Goal: Task Accomplishment & Management: Complete application form

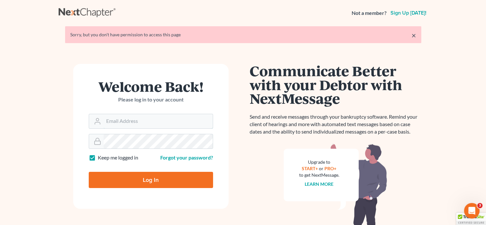
type input "[EMAIL_ADDRESS][DOMAIN_NAME]"
click at [134, 181] on input "Log In" at bounding box center [151, 180] width 124 height 16
type input "Thinking..."
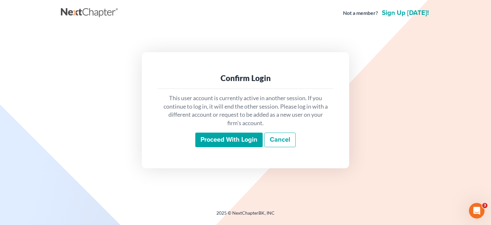
click at [229, 140] on input "Proceed with login" at bounding box center [228, 139] width 67 height 15
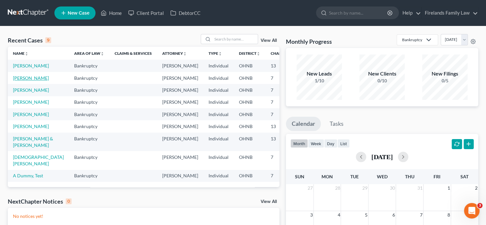
click at [19, 81] on link "[PERSON_NAME]" at bounding box center [31, 78] width 36 height 6
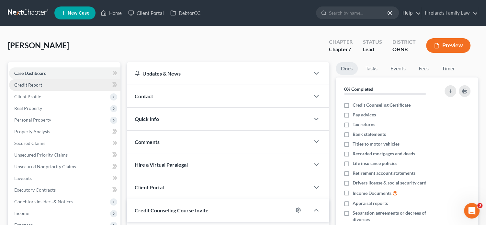
click at [88, 81] on link "Credit Report" at bounding box center [64, 85] width 111 height 12
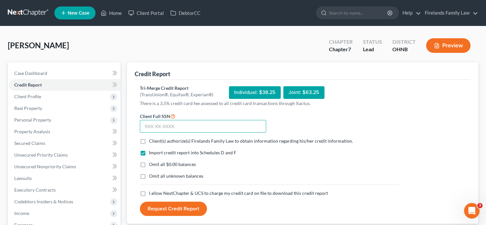
click at [178, 122] on input "text" at bounding box center [203, 126] width 126 height 13
type input "292-84-5723"
click at [149, 193] on label "I allow NextChapter & UCS to charge my credit card on file to download this cre…" at bounding box center [238, 193] width 179 height 6
click at [152, 193] on input "I allow NextChapter & UCS to charge my credit card on file to download this cre…" at bounding box center [154, 192] width 4 height 4
checkbox input "true"
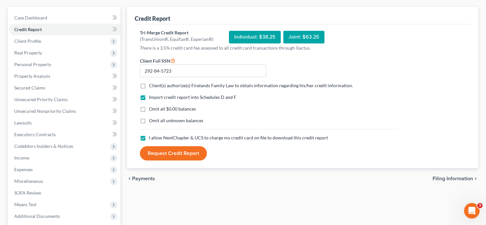
scroll to position [65, 0]
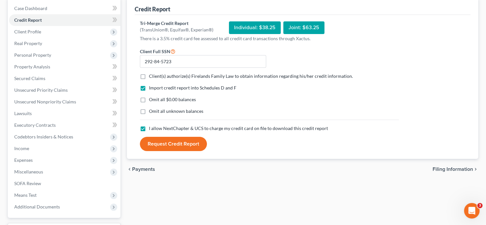
click at [192, 141] on button "Request Credit Report" at bounding box center [173, 144] width 67 height 14
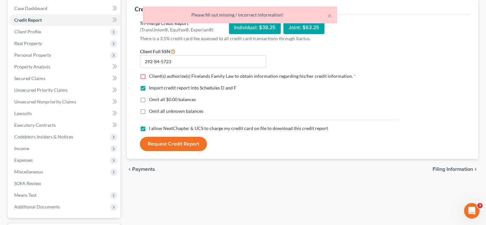
click at [149, 75] on label "Client(s) authorize(s) Firelands Family Law to obtain information regarding his…" at bounding box center [252, 76] width 207 height 6
click at [152, 75] on input "Client(s) authorize(s) Firelands Family Law to obtain information regarding his…" at bounding box center [154, 75] width 4 height 4
checkbox input "true"
click at [174, 141] on button "Request Credit Report" at bounding box center [173, 144] width 67 height 14
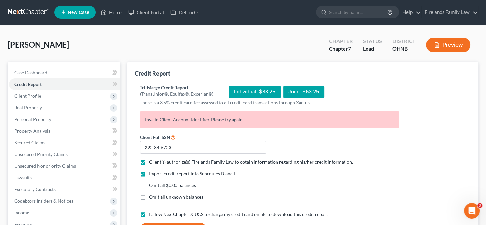
scroll to position [0, 0]
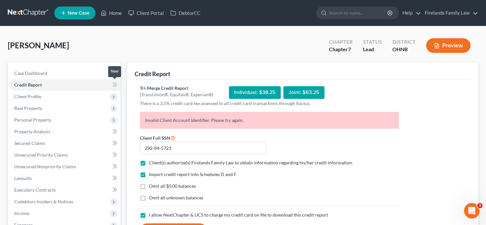
click at [113, 83] on icon at bounding box center [114, 85] width 5 height 8
click at [73, 100] on span "Client Profile" at bounding box center [64, 97] width 111 height 12
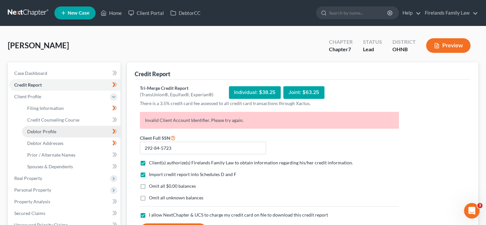
click at [79, 129] on link "Debtor Profile" at bounding box center [71, 132] width 98 height 12
select select "0"
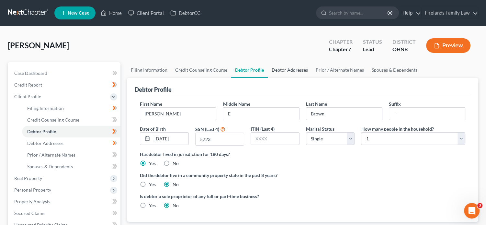
click at [283, 68] on link "Debtor Addresses" at bounding box center [290, 70] width 44 height 16
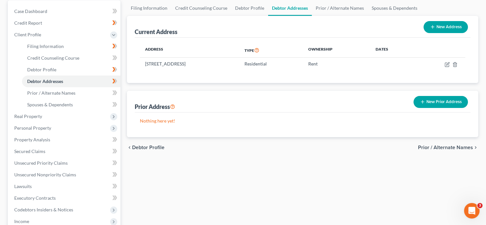
scroll to position [65, 0]
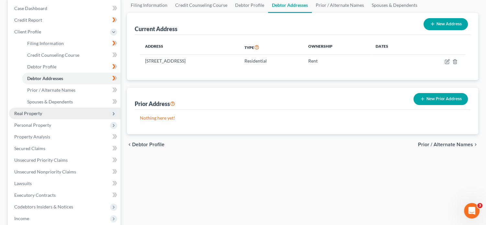
click at [65, 114] on span "Real Property" at bounding box center [64, 113] width 111 height 12
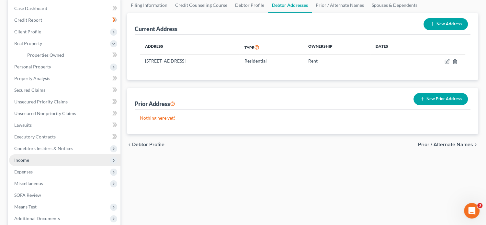
click at [66, 162] on span "Income" at bounding box center [64, 160] width 111 height 12
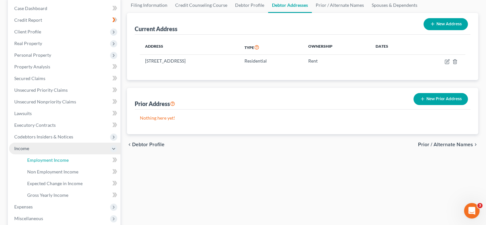
click at [66, 162] on span "Employment Income" at bounding box center [47, 160] width 41 height 6
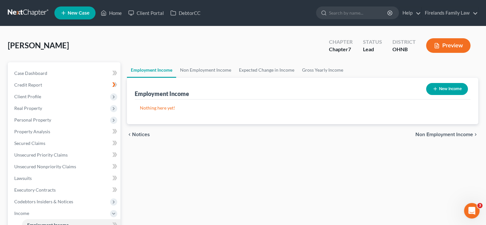
click at [435, 88] on icon "button" at bounding box center [435, 88] width 5 height 5
select select "0"
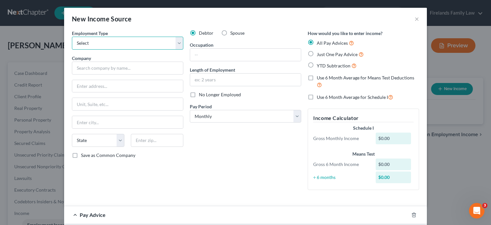
click at [176, 43] on select "Select Full or [DEMOGRAPHIC_DATA] Employment Self Employment" at bounding box center [127, 43] width 111 height 13
select select "0"
click at [72, 37] on select "Select Full or [DEMOGRAPHIC_DATA] Employment Self Employment" at bounding box center [127, 43] width 111 height 13
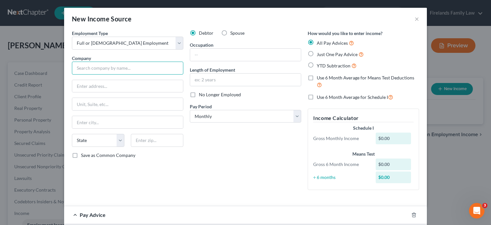
click at [152, 70] on input "text" at bounding box center [127, 68] width 111 height 13
type input "Liberty Auto Parts"
click at [142, 86] on input "text" at bounding box center [127, 86] width 111 height 12
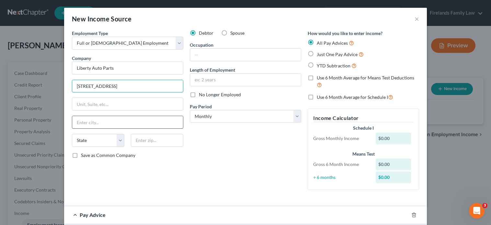
type input "[STREET_ADDRESS]"
click at [125, 127] on input "text" at bounding box center [127, 122] width 111 height 12
type input "[GEOGRAPHIC_DATA]"
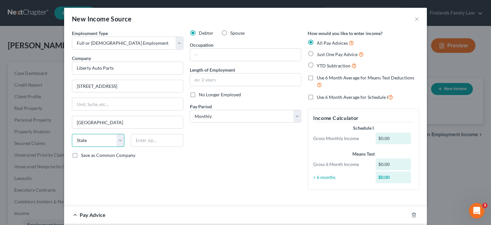
click at [79, 138] on select "State [US_STATE] AK AR AZ CA CO CT DE DC [GEOGRAPHIC_DATA] [GEOGRAPHIC_DATA] GU…" at bounding box center [98, 140] width 52 height 13
select select "36"
click at [72, 134] on select "State [US_STATE] AK AR AZ CA CO CT DE DC [GEOGRAPHIC_DATA] [GEOGRAPHIC_DATA] GU…" at bounding box center [98, 140] width 52 height 13
click at [81, 154] on label "Save as Common Company" at bounding box center [108, 155] width 54 height 6
click at [84, 154] on input "Save as Common Company" at bounding box center [86, 154] width 4 height 4
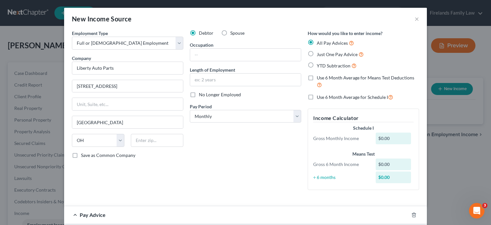
checkbox input "true"
click at [295, 114] on select "Select Monthly Twice Monthly Every Other Week Weekly" at bounding box center [245, 116] width 111 height 13
select select "3"
click at [190, 110] on select "Select Monthly Twice Monthly Every Other Week Weekly" at bounding box center [245, 116] width 111 height 13
click at [155, 139] on input "text" at bounding box center [157, 140] width 52 height 13
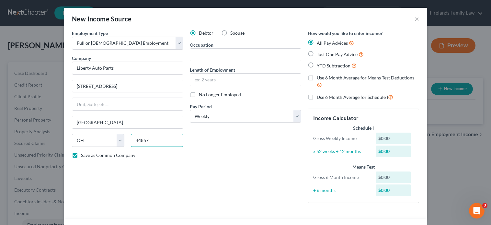
type input "44857"
click at [230, 180] on div "Debtor Spouse Occupation Length of Employment No Longer Employed Pay Period * S…" at bounding box center [245, 119] width 118 height 178
click at [216, 57] on input "text" at bounding box center [245, 55] width 111 height 12
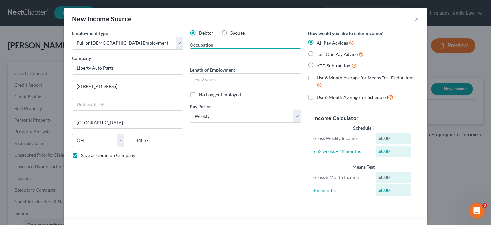
click at [229, 167] on div "Debtor Spouse Occupation Length of Employment No Longer Employed Pay Period * S…" at bounding box center [245, 119] width 118 height 178
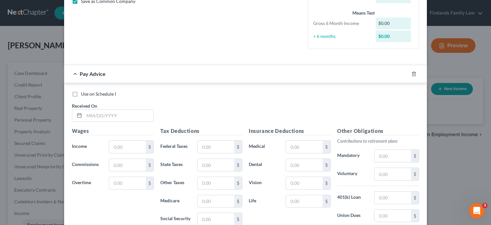
scroll to position [162, 0]
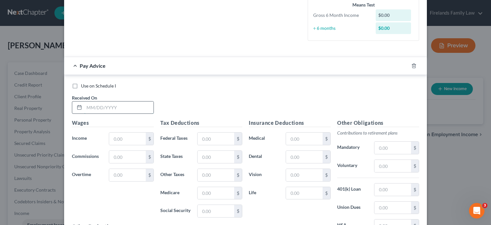
click at [87, 106] on input "text" at bounding box center [118, 107] width 69 height 12
type input "[DATE]"
click at [123, 139] on input "text" at bounding box center [127, 138] width 37 height 12
click at [121, 155] on input "text" at bounding box center [127, 157] width 37 height 12
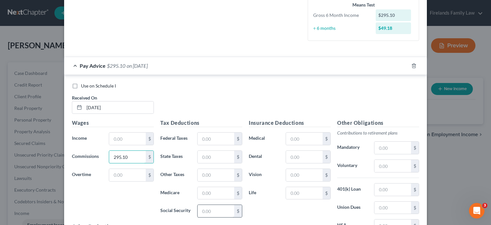
type input "295.10"
click at [210, 212] on input "text" at bounding box center [215, 211] width 37 height 12
type input "18.29"
click at [208, 193] on input "text" at bounding box center [215, 193] width 37 height 12
type input "4.28"
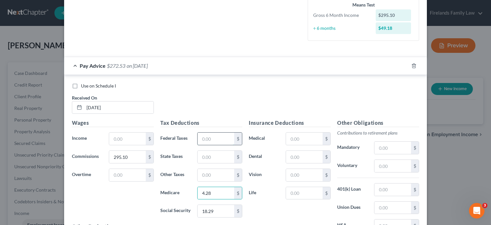
click at [213, 139] on input "text" at bounding box center [215, 138] width 37 height 12
type input "0.66"
click at [199, 158] on input "text" at bounding box center [215, 157] width 37 height 12
type input "3.00"
click at [201, 174] on input "text" at bounding box center [215, 175] width 37 height 12
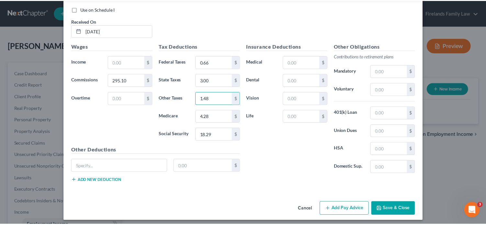
scroll to position [241, 0]
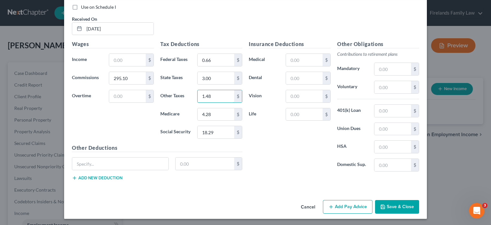
type input "1.48"
click at [385, 206] on button "Save & Close" at bounding box center [397, 207] width 44 height 14
click at [111, 59] on input "text" at bounding box center [127, 60] width 37 height 12
click at [124, 55] on input "text" at bounding box center [127, 60] width 37 height 12
type input "0"
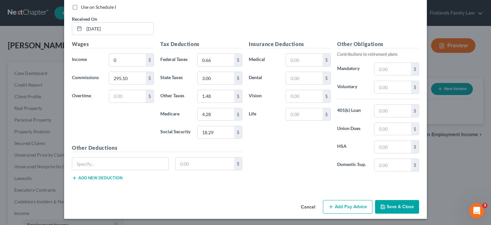
click at [383, 205] on icon "button" at bounding box center [382, 206] width 5 height 5
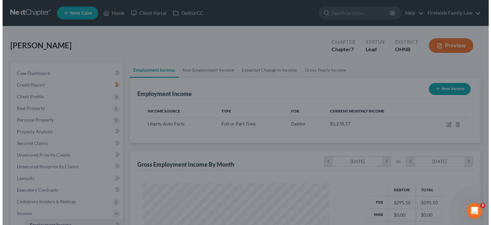
scroll to position [115, 197]
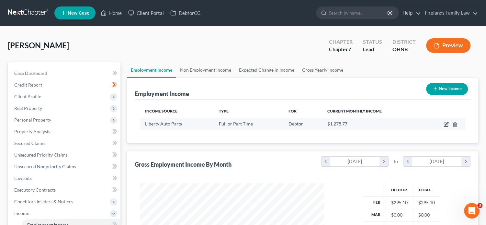
click at [444, 124] on icon "button" at bounding box center [446, 125] width 4 height 4
select select "0"
select select "36"
select select "3"
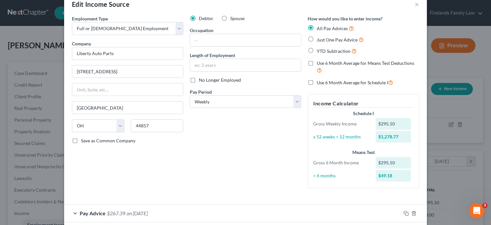
scroll to position [47, 0]
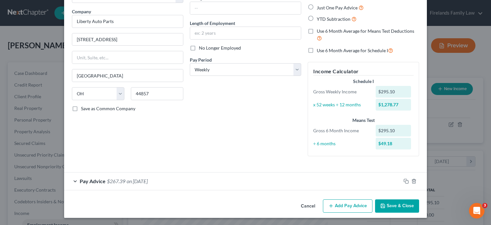
click at [339, 204] on button "Add Pay Advice" at bounding box center [348, 206] width 50 height 14
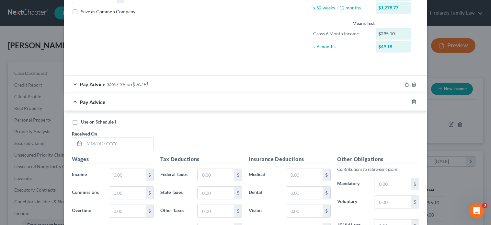
scroll to position [144, 0]
click at [96, 143] on input "text" at bounding box center [118, 143] width 69 height 12
type input "[DATE]"
click at [114, 172] on input "text" at bounding box center [127, 174] width 37 height 12
type input "880.00"
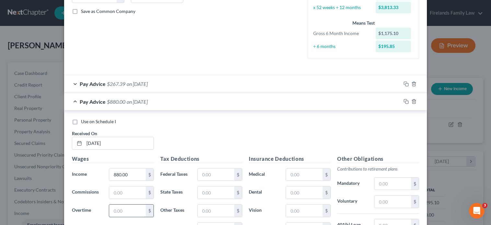
click at [115, 209] on input "text" at bounding box center [127, 210] width 37 height 12
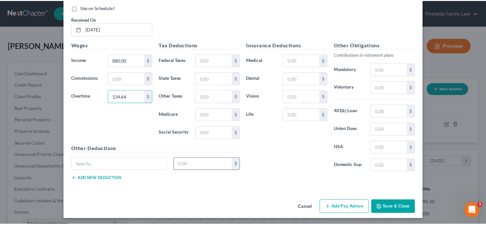
scroll to position [258, 0]
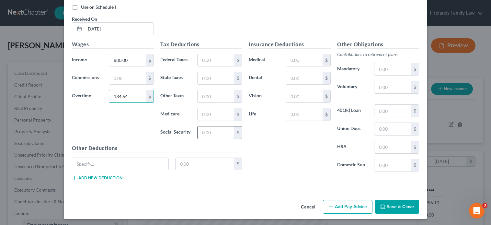
type input "134.64"
click at [215, 130] on input "text" at bounding box center [215, 132] width 37 height 12
type input "62.91"
click at [209, 112] on input "text" at bounding box center [215, 114] width 37 height 12
type input "14.71"
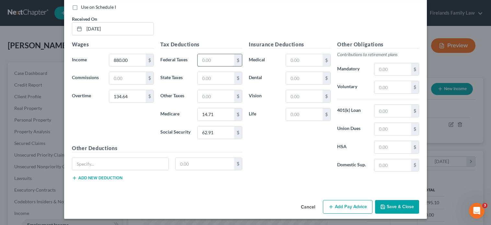
click at [210, 62] on input "text" at bounding box center [215, 60] width 37 height 12
type input "82.55"
click at [202, 76] on input "text" at bounding box center [215, 78] width 37 height 12
type input "23.87"
click at [208, 94] on input "text" at bounding box center [215, 96] width 37 height 12
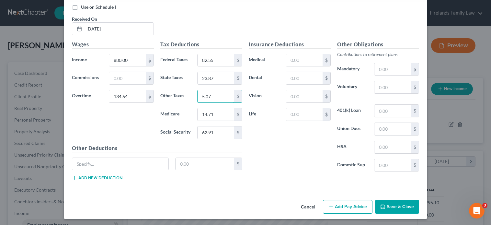
type input "5.07"
click at [386, 205] on button "Save & Close" at bounding box center [397, 207] width 44 height 14
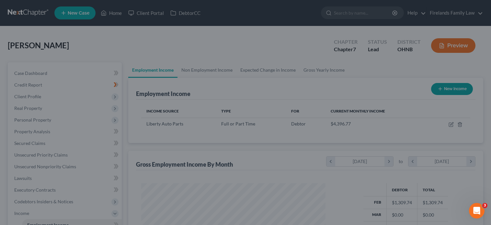
scroll to position [323625, 323543]
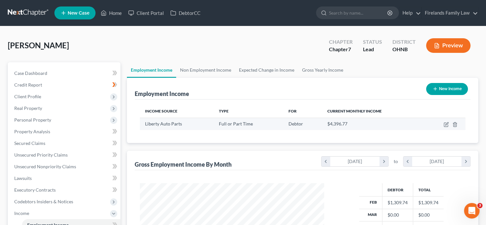
click at [442, 123] on td at bounding box center [444, 124] width 42 height 12
click at [448, 122] on icon "button" at bounding box center [446, 124] width 5 height 5
select select "0"
select select "36"
select select "3"
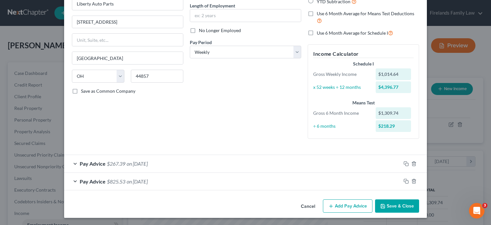
scroll to position [64, 0]
click at [359, 205] on button "Add Pay Advice" at bounding box center [348, 206] width 50 height 14
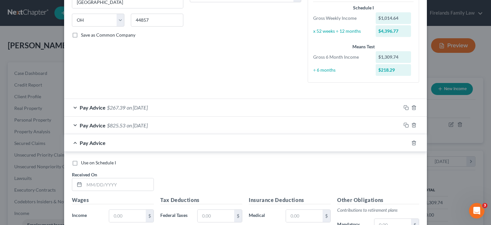
scroll to position [129, 0]
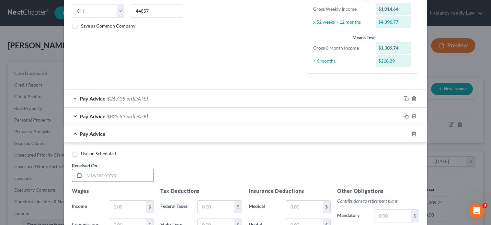
click at [131, 175] on input "text" at bounding box center [118, 175] width 69 height 12
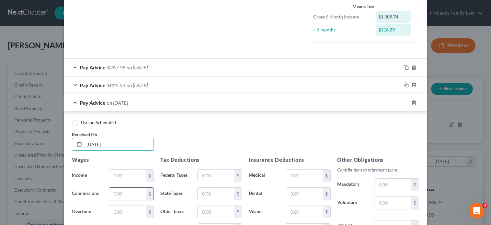
scroll to position [162, 0]
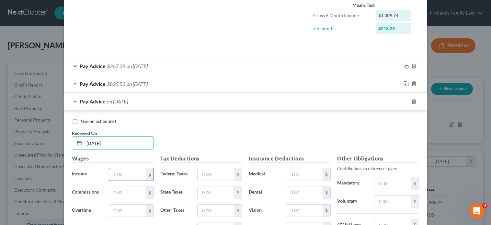
type input "[DATE]"
click at [123, 176] on input "text" at bounding box center [127, 174] width 37 height 12
type input "880.00"
click at [134, 206] on input "text" at bounding box center [127, 210] width 37 height 12
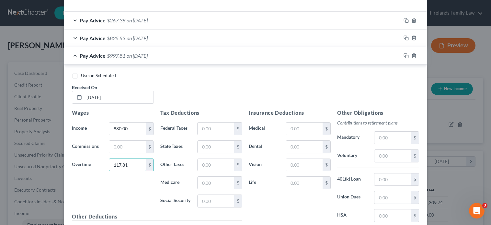
scroll to position [226, 0]
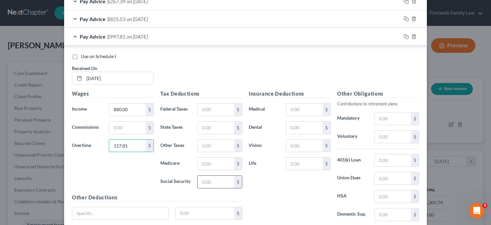
type input "117.81"
click at [225, 178] on input "text" at bounding box center [215, 181] width 37 height 12
type input "61.86"
click at [213, 158] on input "text" at bounding box center [215, 163] width 37 height 12
type input "14.47"
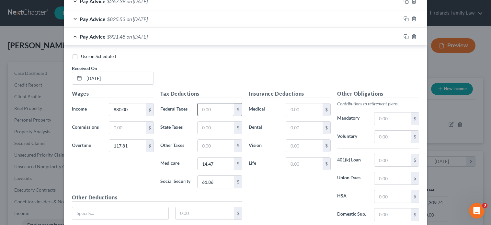
click at [209, 107] on input "text" at bounding box center [215, 109] width 37 height 12
type input "80.54"
click at [208, 127] on input "text" at bounding box center [215, 127] width 37 height 12
type input "23.37"
click at [207, 141] on input "text" at bounding box center [215, 146] width 37 height 12
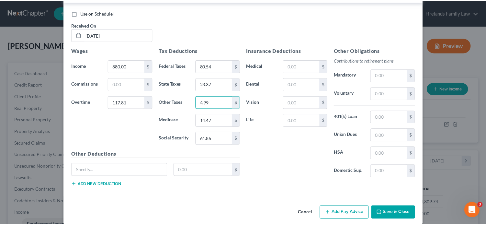
scroll to position [276, 0]
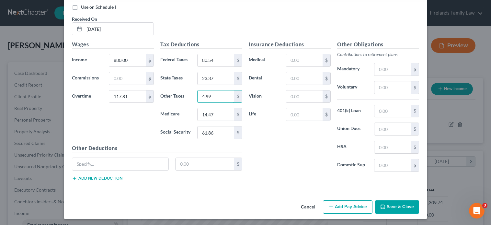
type input "4.99"
click at [391, 207] on button "Save & Close" at bounding box center [397, 207] width 44 height 14
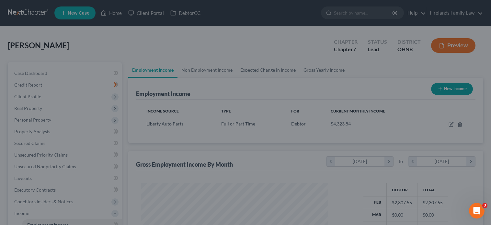
scroll to position [323625, 323543]
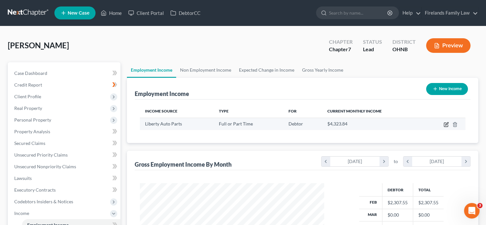
click at [445, 125] on icon "button" at bounding box center [446, 124] width 5 height 5
select select "0"
select select "36"
select select "3"
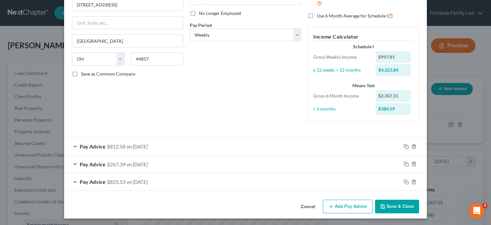
scroll to position [82, 0]
click at [348, 207] on button "Add Pay Advice" at bounding box center [348, 206] width 50 height 14
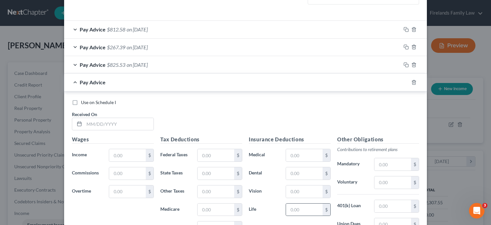
scroll to position [211, 0]
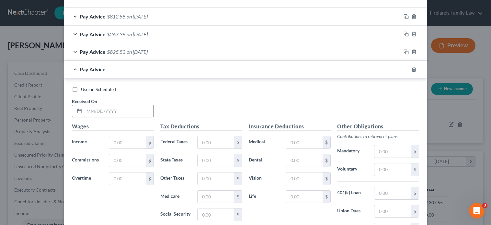
click at [141, 107] on input "text" at bounding box center [118, 111] width 69 height 12
type input "[DATE]"
click at [113, 141] on input "text" at bounding box center [127, 142] width 37 height 12
type input "880.00"
click at [126, 175] on input "text" at bounding box center [127, 178] width 37 height 12
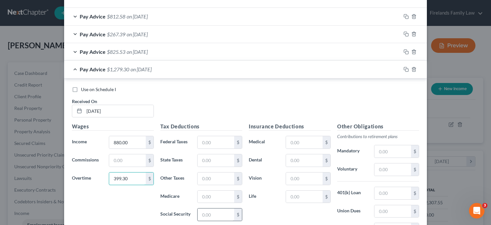
type input "399.30"
click at [215, 215] on input "text" at bounding box center [215, 214] width 37 height 12
type input "79.32"
click at [206, 197] on input "text" at bounding box center [215, 196] width 37 height 12
type input "18.55"
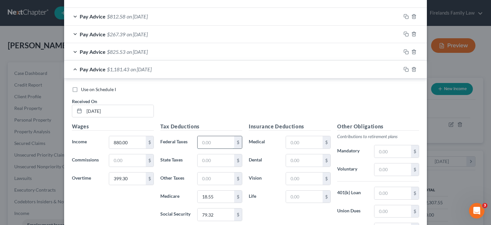
click at [212, 142] on input "text" at bounding box center [215, 142] width 37 height 12
type input "120.18"
click at [209, 160] on input "text" at bounding box center [215, 160] width 37 height 12
type input "31.78"
click at [212, 178] on input "text" at bounding box center [215, 178] width 37 height 12
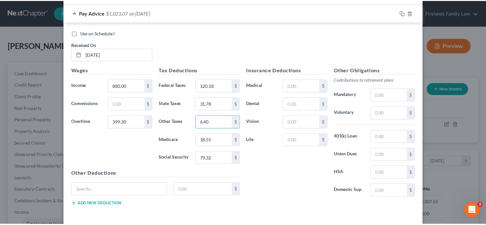
scroll to position [293, 0]
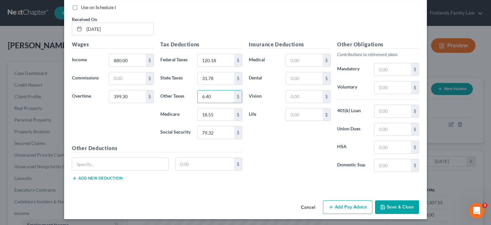
type input "6.40"
click at [399, 203] on button "Save & Close" at bounding box center [397, 207] width 44 height 14
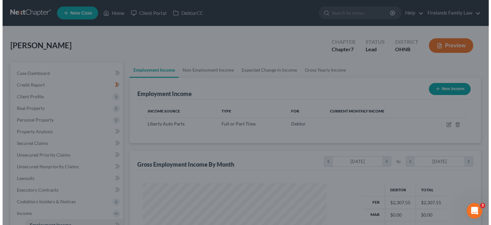
scroll to position [323625, 323543]
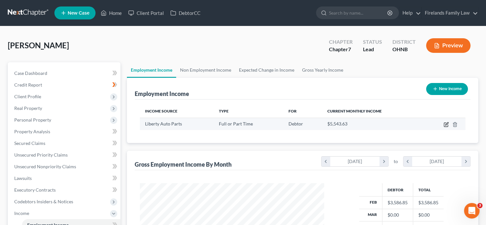
click at [445, 122] on icon "button" at bounding box center [446, 124] width 5 height 5
select select "0"
select select "36"
select select "3"
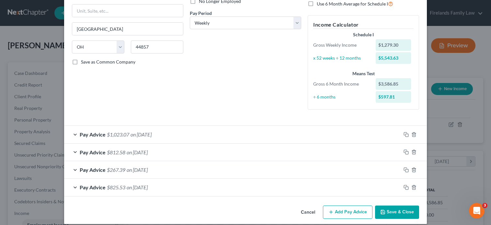
scroll to position [99, 0]
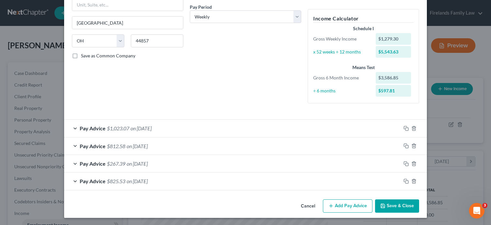
click at [343, 202] on button "Add Pay Advice" at bounding box center [348, 206] width 50 height 14
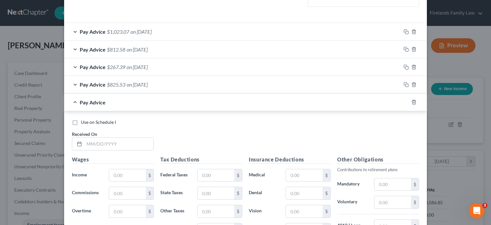
scroll to position [197, 0]
click at [136, 142] on input "text" at bounding box center [118, 143] width 69 height 12
type input "[DATE]"
click at [125, 171] on input "text" at bounding box center [127, 174] width 37 height 12
type input "880.00"
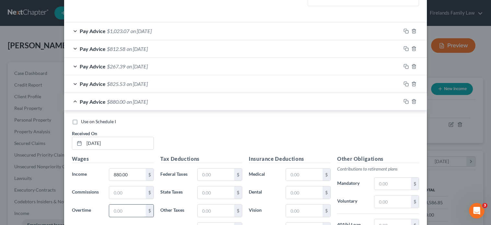
click at [128, 210] on input "text" at bounding box center [127, 210] width 37 height 12
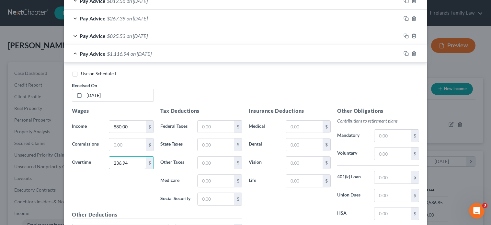
scroll to position [261, 0]
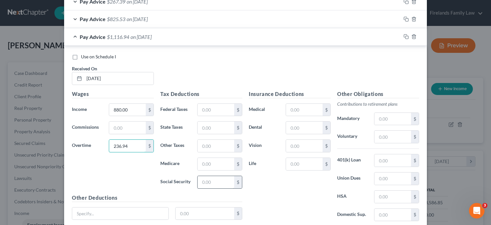
type input "236.94"
click at [215, 179] on input "text" at bounding box center [215, 182] width 37 height 12
type input "69.25"
click at [215, 162] on input "text" at bounding box center [215, 164] width 37 height 12
type input "16.19"
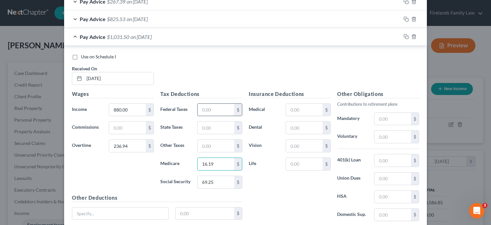
click at [205, 108] on input "text" at bounding box center [215, 110] width 37 height 12
type input "94.83"
click at [197, 126] on input "text" at bounding box center [215, 127] width 37 height 12
type input "26.93"
click at [214, 145] on input "text" at bounding box center [215, 146] width 37 height 12
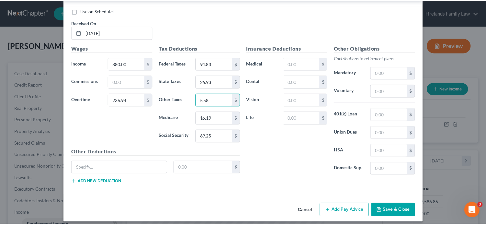
scroll to position [311, 0]
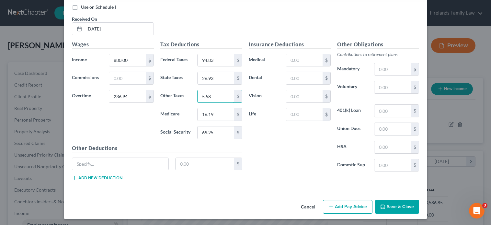
type input "5.58"
click at [405, 204] on button "Save & Close" at bounding box center [397, 207] width 44 height 14
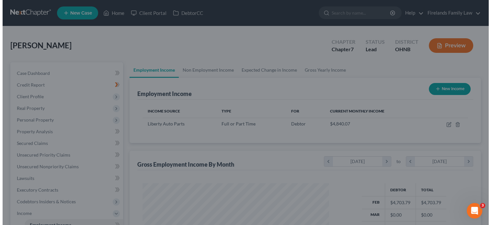
scroll to position [323625, 323543]
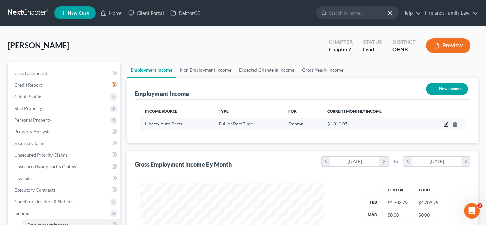
click at [444, 124] on icon "button" at bounding box center [446, 125] width 4 height 4
select select "0"
select select "36"
select select "3"
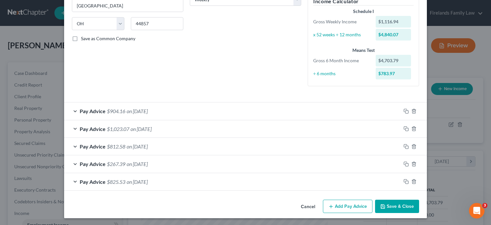
scroll to position [117, 0]
click at [346, 203] on button "Add Pay Advice" at bounding box center [348, 206] width 50 height 14
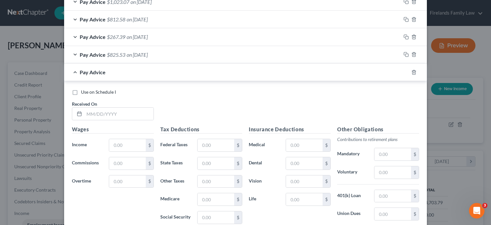
scroll to position [246, 0]
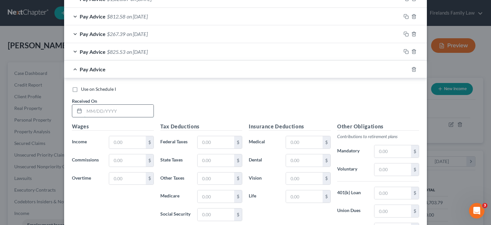
click at [113, 110] on input "text" at bounding box center [118, 111] width 69 height 12
type input "[DATE]"
click at [126, 139] on input "text" at bounding box center [127, 142] width 37 height 12
type input "0"
click at [118, 157] on input "text" at bounding box center [127, 160] width 37 height 12
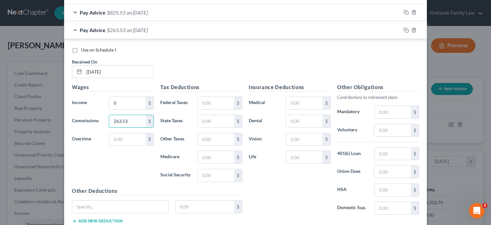
scroll to position [311, 0]
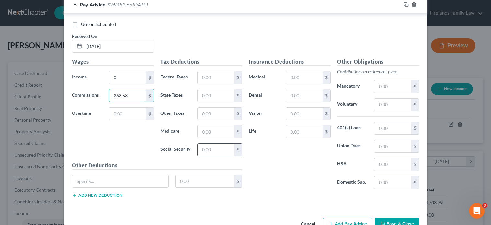
type input "263.53"
click at [208, 146] on input "text" at bounding box center [215, 149] width 37 height 12
type input "16.34"
click at [210, 129] on input "text" at bounding box center [215, 131] width 37 height 12
type input "3.83"
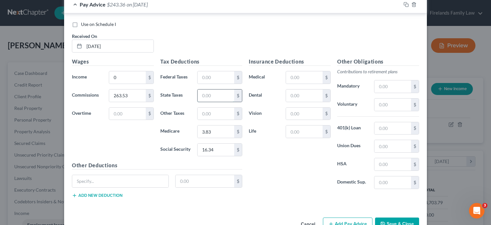
click at [208, 94] on input "text" at bounding box center [215, 95] width 37 height 12
type input "2.37"
click at [199, 109] on input "text" at bounding box center [215, 113] width 37 height 12
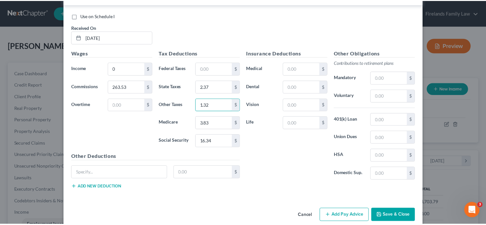
scroll to position [328, 0]
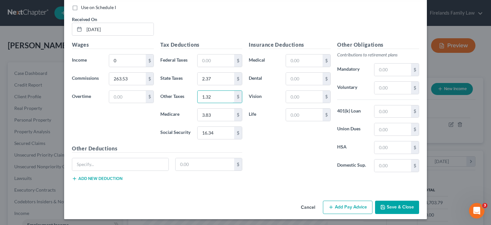
type input "1.32"
click at [391, 205] on button "Save & Close" at bounding box center [397, 207] width 44 height 14
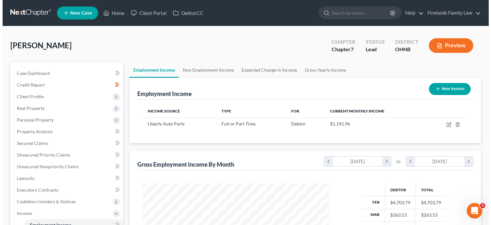
scroll to position [323625, 323543]
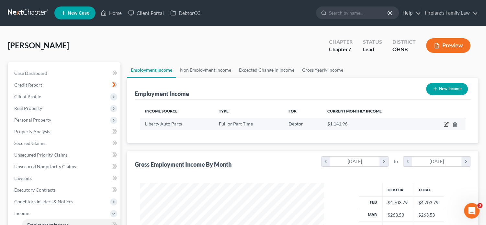
click at [446, 123] on icon "button" at bounding box center [446, 124] width 5 height 5
select select "0"
select select "36"
select select "3"
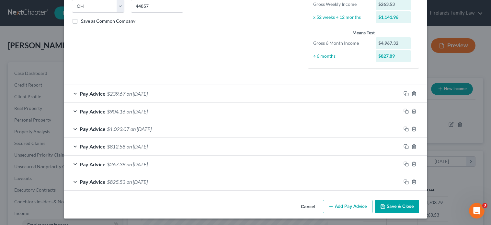
scroll to position [134, 0]
click at [352, 206] on button "Add Pay Advice" at bounding box center [348, 206] width 50 height 14
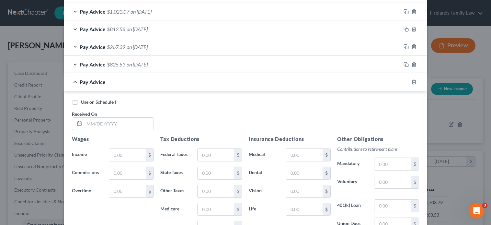
scroll to position [264, 0]
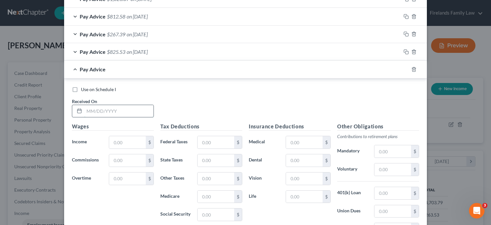
click at [101, 112] on input "text" at bounding box center [118, 111] width 69 height 12
type input "[DATE]"
click at [115, 140] on input "text" at bounding box center [127, 142] width 37 height 12
type input "880.00"
click at [126, 176] on input "text" at bounding box center [127, 178] width 37 height 12
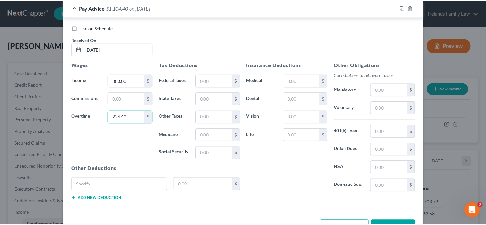
scroll to position [346, 0]
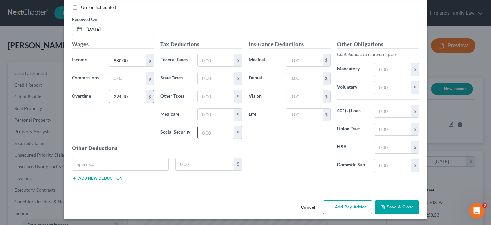
type input "224.40"
click at [220, 127] on input "text" at bounding box center [215, 132] width 37 height 12
type input "68.47"
click at [212, 114] on input "text" at bounding box center [215, 114] width 37 height 12
type input "16.01"
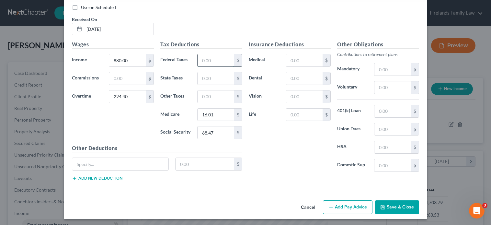
click at [205, 60] on input "text" at bounding box center [215, 60] width 37 height 12
type input "93.33"
click at [199, 78] on input "text" at bounding box center [215, 78] width 37 height 12
type input "26.55"
click at [205, 95] on input "text" at bounding box center [215, 96] width 37 height 12
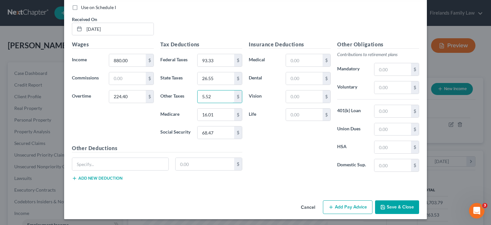
type input "5.52"
click at [397, 203] on button "Save & Close" at bounding box center [397, 207] width 44 height 14
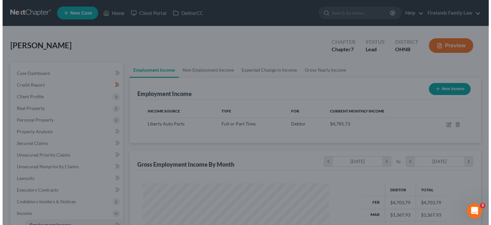
scroll to position [323625, 323543]
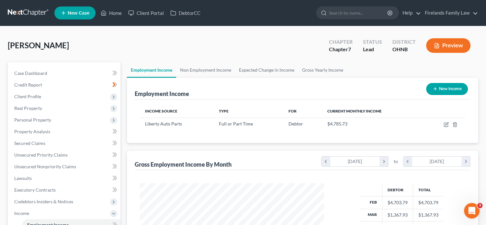
click at [433, 89] on icon "button" at bounding box center [435, 88] width 5 height 5
select select "0"
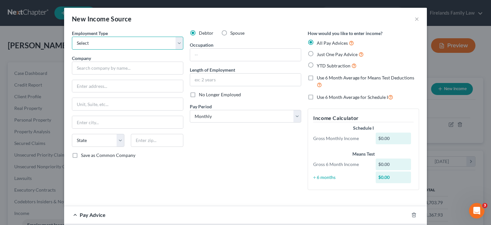
click at [176, 41] on select "Select Full or [DEMOGRAPHIC_DATA] Employment Self Employment" at bounding box center [127, 43] width 111 height 13
select select "0"
click at [72, 37] on select "Select Full or [DEMOGRAPHIC_DATA] Employment Self Employment" at bounding box center [127, 43] width 111 height 13
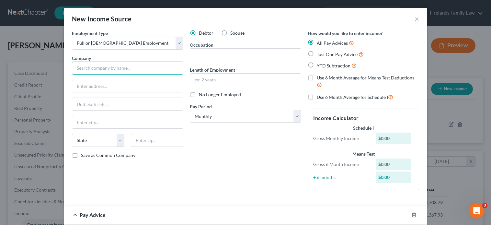
click at [152, 68] on input "text" at bounding box center [127, 68] width 111 height 13
type input "Fremont Auto Parts"
click at [138, 85] on input "text" at bounding box center [127, 86] width 111 height 12
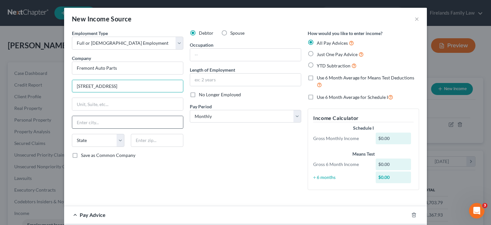
type input "[STREET_ADDRESS]"
click at [120, 120] on input "text" at bounding box center [127, 122] width 111 height 12
type input "Fremont"
click at [80, 139] on select "State [US_STATE] AK AR AZ CA CO CT DE DC [GEOGRAPHIC_DATA] [GEOGRAPHIC_DATA] GU…" at bounding box center [98, 140] width 52 height 13
select select "36"
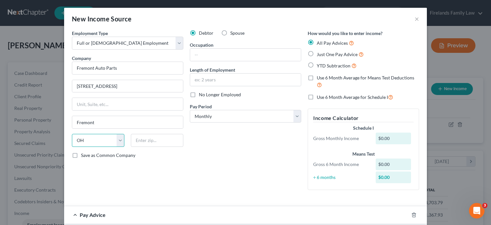
click at [72, 134] on select "State [US_STATE] AK AR AZ CA CO CT DE DC [GEOGRAPHIC_DATA] [GEOGRAPHIC_DATA] GU…" at bounding box center [98, 140] width 52 height 13
click at [139, 141] on input "text" at bounding box center [157, 140] width 52 height 13
type input "43420"
click at [81, 153] on label "Save as Common Company" at bounding box center [108, 155] width 54 height 6
click at [84, 153] on input "Save as Common Company" at bounding box center [86, 154] width 4 height 4
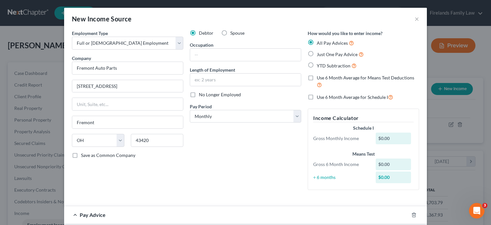
checkbox input "true"
click at [295, 118] on select "Select Monthly Twice Monthly Every Other Week Weekly" at bounding box center [245, 116] width 111 height 13
select select "2"
click at [190, 110] on select "Select Monthly Twice Monthly Every Other Week Weekly" at bounding box center [245, 116] width 111 height 13
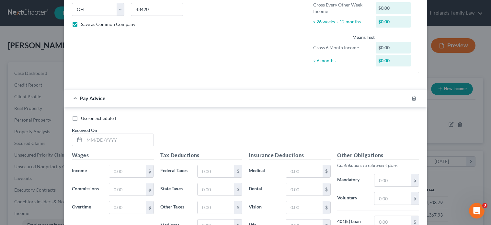
scroll to position [162, 0]
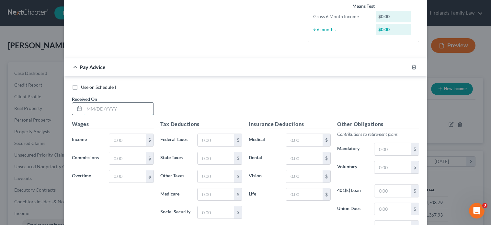
click at [99, 107] on input "text" at bounding box center [118, 109] width 69 height 12
type input "[DATE]"
click at [118, 141] on input "text" at bounding box center [127, 140] width 37 height 12
type input "180.00"
click at [210, 211] on input "text" at bounding box center [215, 212] width 37 height 12
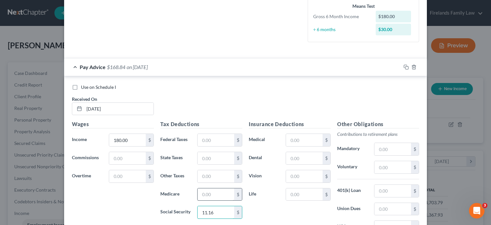
type input "11.16"
click at [205, 196] on input "text" at bounding box center [215, 194] width 37 height 12
type input "2.61"
click at [210, 158] on input "text" at bounding box center [215, 158] width 37 height 12
type input "0.90"
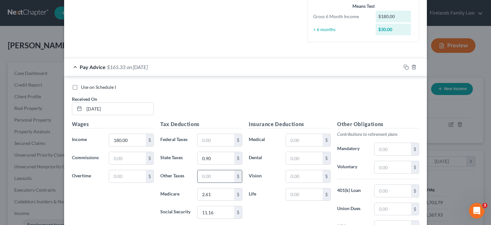
click at [210, 174] on input "text" at bounding box center [215, 176] width 37 height 12
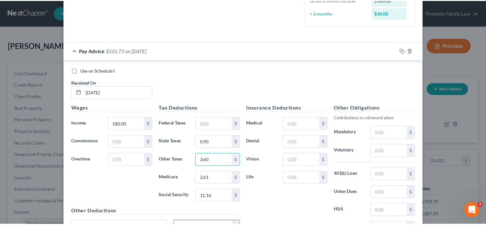
scroll to position [242, 0]
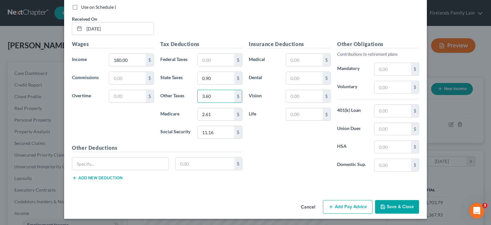
type input "3.60"
click at [390, 207] on button "Save & Close" at bounding box center [397, 207] width 44 height 14
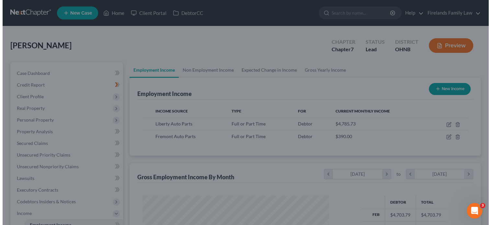
scroll to position [323625, 323543]
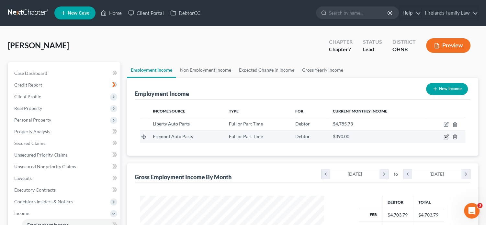
click at [447, 135] on icon "button" at bounding box center [446, 136] width 5 height 5
select select "0"
select select "36"
select select "2"
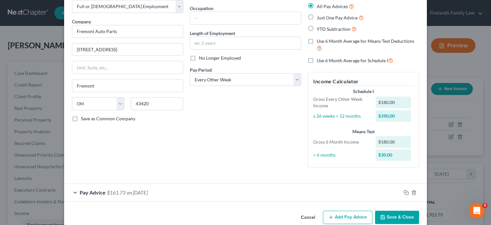
scroll to position [48, 0]
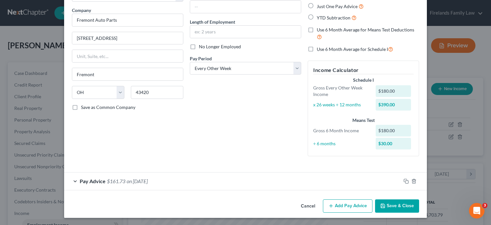
click at [347, 204] on button "Add Pay Advice" at bounding box center [348, 206] width 50 height 14
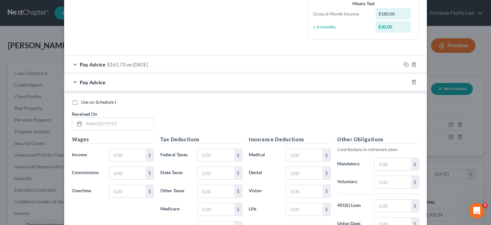
scroll to position [177, 0]
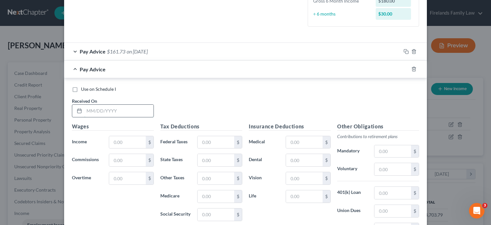
click at [127, 112] on input "text" at bounding box center [118, 111] width 69 height 12
type input "[DATE]"
click at [131, 139] on input "text" at bounding box center [127, 142] width 37 height 12
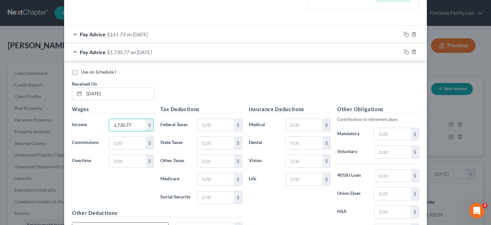
scroll to position [242, 0]
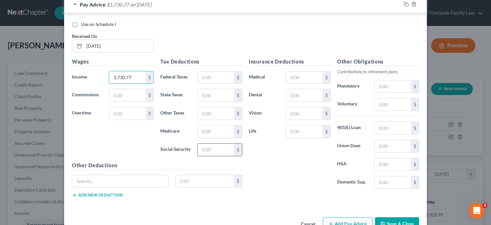
type input "1,730.77"
click at [211, 149] on input "text" at bounding box center [215, 149] width 37 height 12
type input "107.31"
click at [209, 128] on input "text" at bounding box center [215, 131] width 37 height 12
type input "25.10"
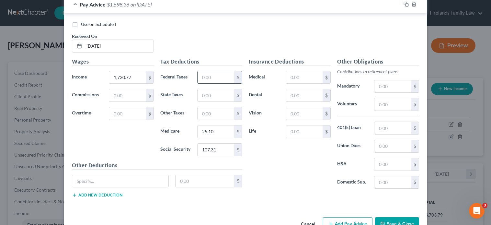
click at [204, 78] on input "text" at bounding box center [215, 77] width 37 height 12
type input "168.98"
click at [206, 96] on input "text" at bounding box center [215, 95] width 37 height 12
type input "40.31"
click at [206, 110] on input "text" at bounding box center [215, 113] width 37 height 12
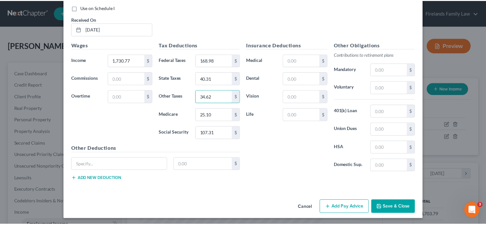
scroll to position [259, 0]
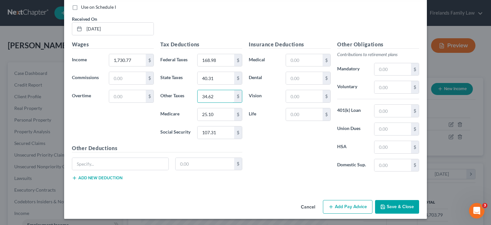
type input "34.62"
click at [398, 205] on button "Save & Close" at bounding box center [397, 207] width 44 height 14
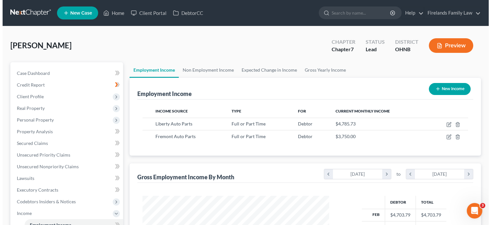
scroll to position [323625, 323543]
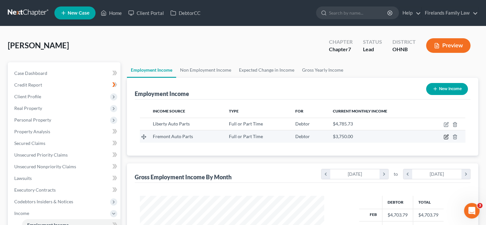
click at [445, 136] on icon "button" at bounding box center [446, 136] width 5 height 5
select select "0"
select select "36"
select select "2"
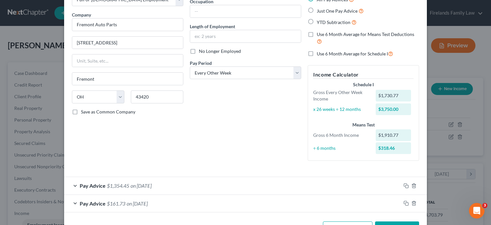
scroll to position [66, 0]
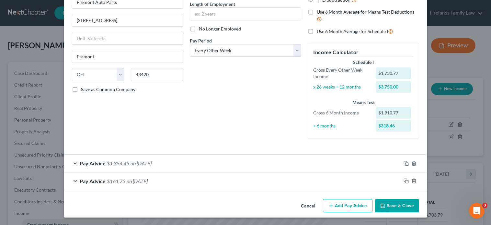
click at [340, 204] on button "Add Pay Advice" at bounding box center [348, 206] width 50 height 14
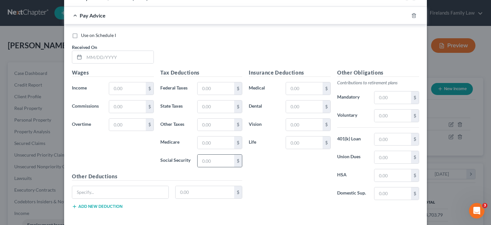
scroll to position [260, 0]
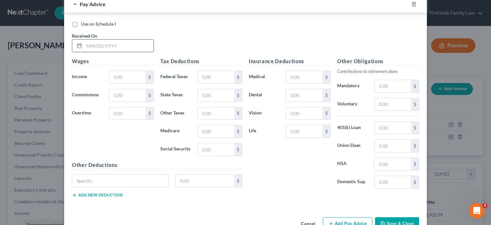
click at [91, 44] on input "text" at bounding box center [118, 45] width 69 height 12
type input "[DATE]"
click at [126, 76] on input "text" at bounding box center [127, 77] width 37 height 12
type input "1,980.77"
click at [206, 148] on input "text" at bounding box center [215, 149] width 37 height 12
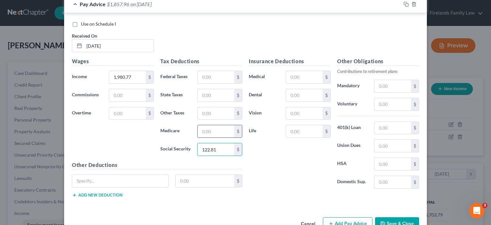
type input "122.81"
click at [203, 131] on input "text" at bounding box center [215, 131] width 37 height 12
type input "28.72"
click at [209, 76] on input "text" at bounding box center [215, 77] width 37 height 12
type input "198.98"
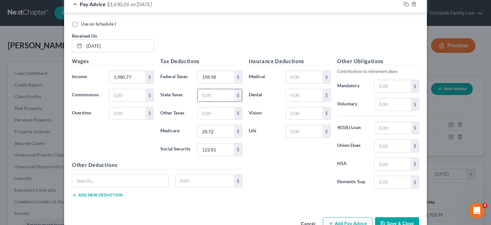
click at [201, 93] on input "text" at bounding box center [215, 95] width 37 height 12
type input "47.79"
click at [207, 109] on input "text" at bounding box center [215, 113] width 37 height 12
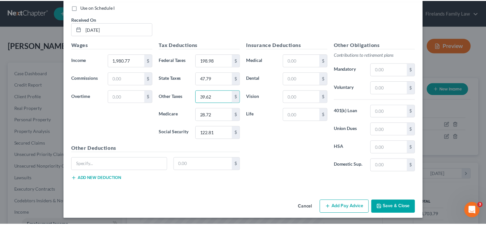
scroll to position [277, 0]
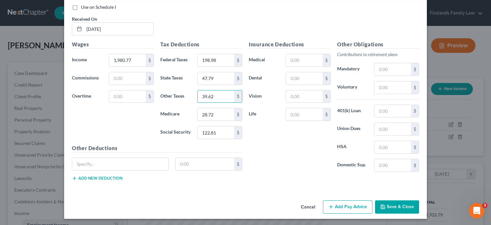
type input "39.62"
click at [391, 205] on button "Save & Close" at bounding box center [397, 207] width 44 height 14
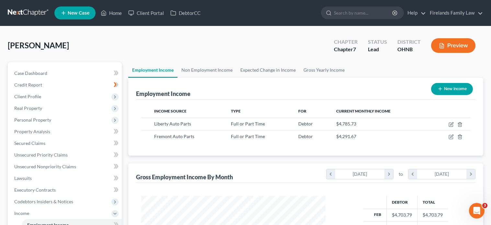
scroll to position [323625, 323543]
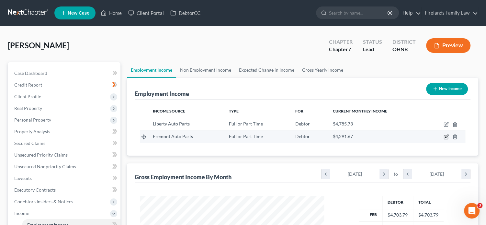
click at [447, 135] on icon "button" at bounding box center [446, 136] width 3 height 3
select select "0"
select select "36"
select select "2"
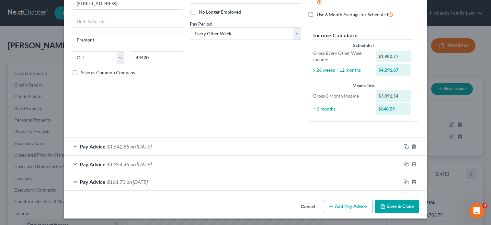
scroll to position [83, 0]
click at [351, 205] on button "Add Pay Advice" at bounding box center [348, 206] width 50 height 14
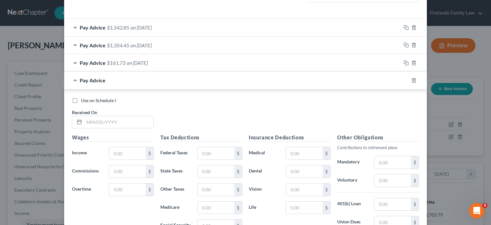
scroll to position [212, 0]
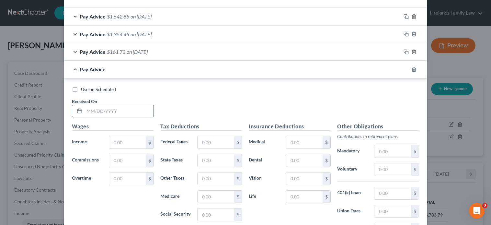
click at [116, 109] on input "text" at bounding box center [118, 111] width 69 height 12
type input "[DATE]"
click at [119, 143] on input "text" at bounding box center [127, 142] width 37 height 12
type input "1,730.77"
click at [197, 212] on input "text" at bounding box center [215, 214] width 37 height 12
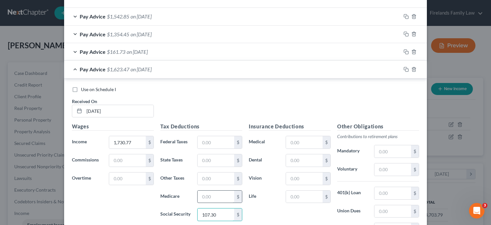
type input "107.30"
click at [217, 192] on input "text" at bounding box center [215, 196] width 37 height 12
type input "25.09"
click at [198, 144] on input "text" at bounding box center [215, 142] width 37 height 12
type input "168.98"
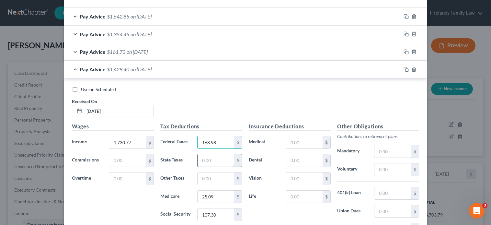
click at [203, 160] on input "text" at bounding box center [215, 160] width 37 height 12
type input "40.31"
click at [207, 177] on input "text" at bounding box center [215, 178] width 37 height 12
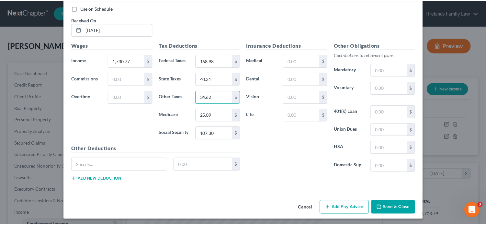
scroll to position [294, 0]
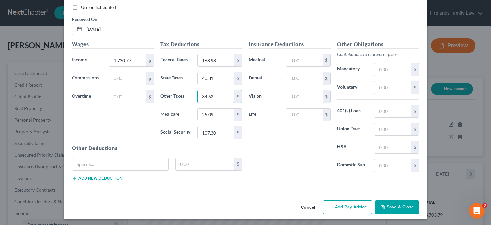
type input "34.62"
click at [398, 204] on button "Save & Close" at bounding box center [397, 207] width 44 height 14
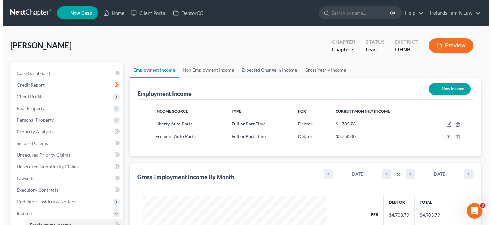
scroll to position [323625, 323543]
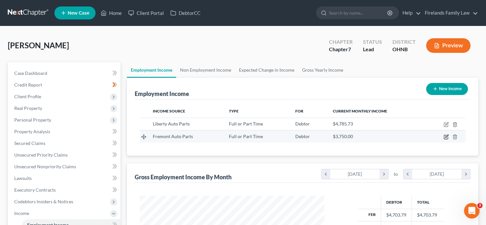
click at [445, 136] on icon "button" at bounding box center [446, 136] width 5 height 5
select select "0"
select select "36"
select select "2"
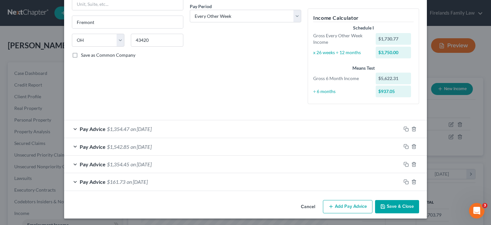
scroll to position [101, 0]
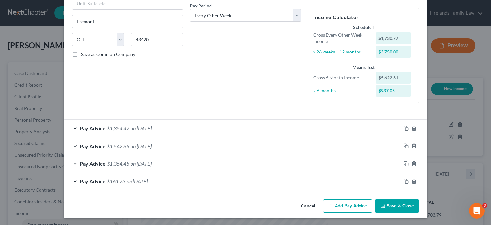
click at [346, 204] on button "Add Pay Advice" at bounding box center [348, 206] width 50 height 14
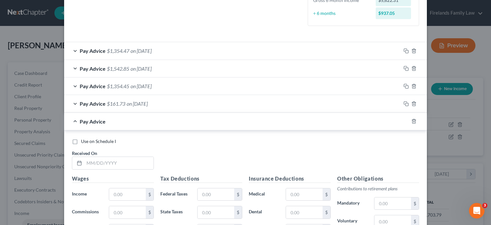
scroll to position [230, 0]
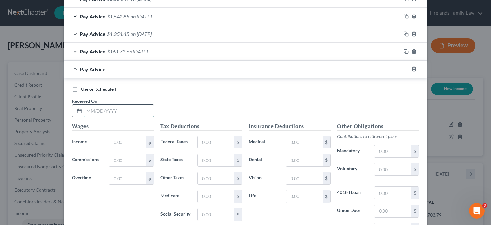
click at [122, 112] on input "text" at bounding box center [118, 111] width 69 height 12
type input "[DATE]"
click at [125, 144] on input "text" at bounding box center [127, 142] width 37 height 12
type input "1,730.77"
click at [208, 140] on input "text" at bounding box center [215, 142] width 37 height 12
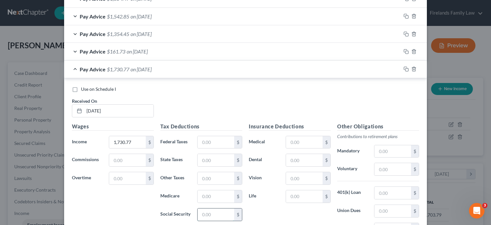
click at [216, 213] on input "text" at bounding box center [215, 214] width 37 height 12
type input "107.31"
click at [200, 197] on input "text" at bounding box center [215, 196] width 37 height 12
type input "25.10"
click at [198, 143] on input "text" at bounding box center [215, 142] width 37 height 12
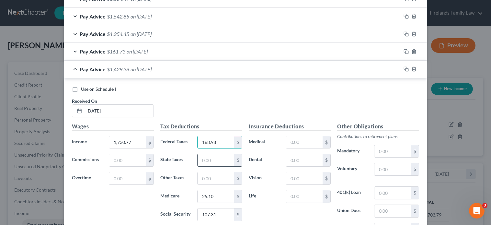
type input "168.98"
click at [207, 160] on input "text" at bounding box center [215, 160] width 37 height 12
type input "40.31"
click at [209, 178] on input "text" at bounding box center [215, 178] width 37 height 12
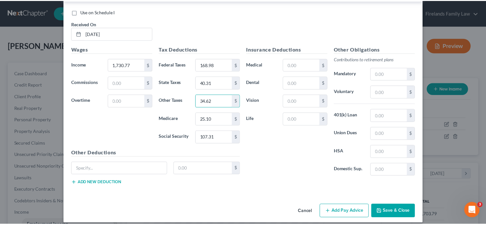
scroll to position [312, 0]
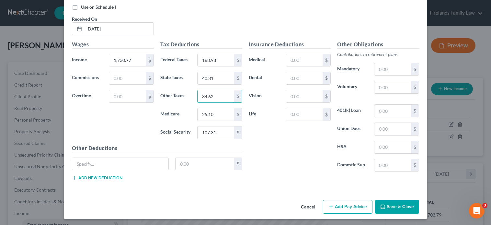
type input "34.62"
click at [395, 201] on button "Save & Close" at bounding box center [397, 207] width 44 height 14
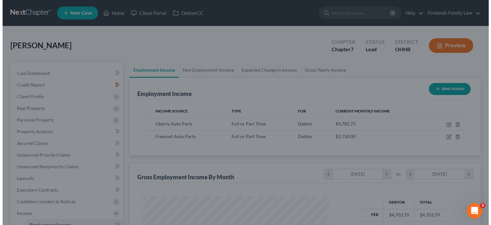
scroll to position [323625, 323543]
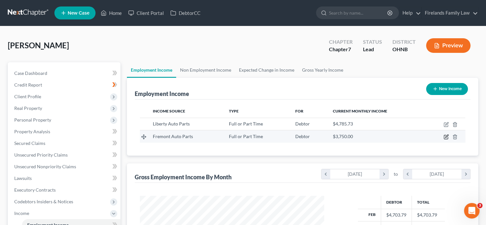
click at [447, 136] on icon "button" at bounding box center [446, 136] width 5 height 5
select select "0"
select select "36"
select select "2"
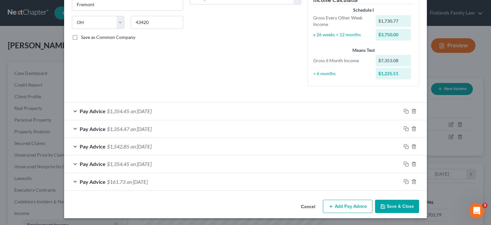
scroll to position [118, 0]
click at [341, 205] on button "Add Pay Advice" at bounding box center [348, 206] width 50 height 14
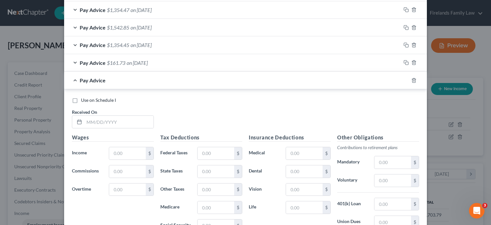
scroll to position [280, 0]
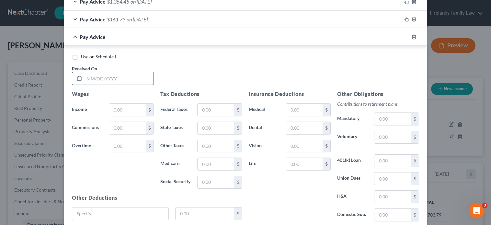
click at [117, 80] on input "text" at bounding box center [118, 78] width 69 height 12
type input "[DATE]"
click at [119, 109] on input "text" at bounding box center [127, 110] width 37 height 12
type input "1,730.77"
click at [208, 178] on input "text" at bounding box center [215, 182] width 37 height 12
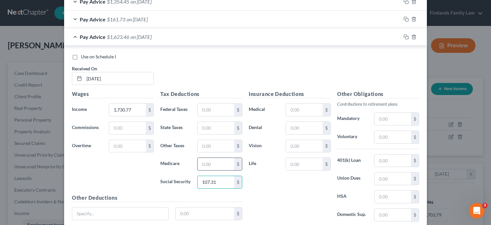
type input "107.31"
click at [211, 163] on input "text" at bounding box center [215, 164] width 37 height 12
type input "25.10"
click at [211, 144] on input "text" at bounding box center [215, 146] width 37 height 12
click at [199, 109] on input "text" at bounding box center [215, 110] width 37 height 12
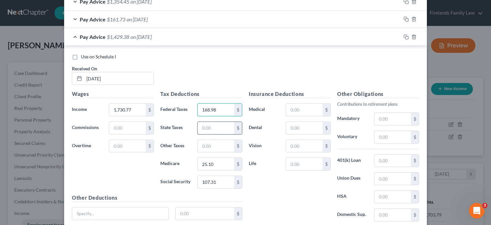
type input "168.98"
click at [199, 127] on input "text" at bounding box center [215, 128] width 37 height 12
type input "40.31"
click at [207, 143] on input "text" at bounding box center [215, 146] width 37 height 12
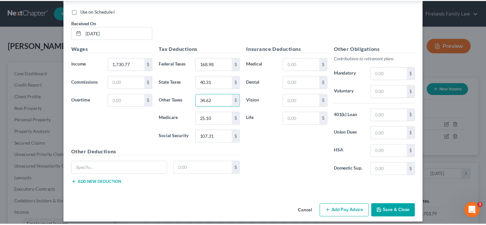
scroll to position [329, 0]
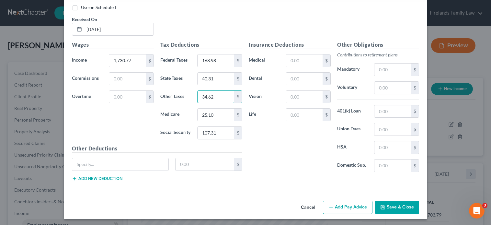
type input "34.62"
click at [382, 204] on icon "button" at bounding box center [382, 206] width 5 height 5
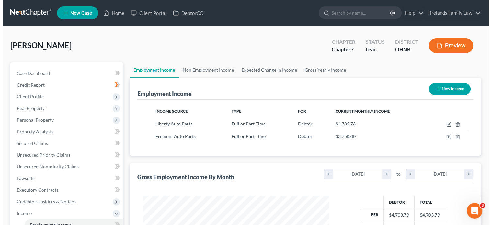
scroll to position [323625, 323543]
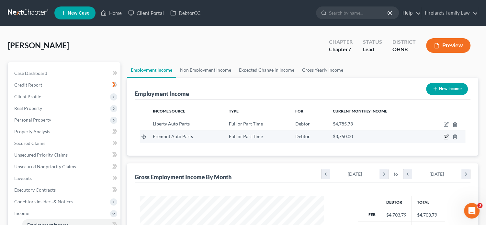
click at [445, 136] on icon "button" at bounding box center [446, 136] width 3 height 3
select select "0"
select select "36"
select select "2"
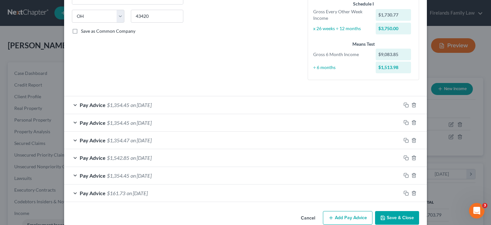
scroll to position [136, 0]
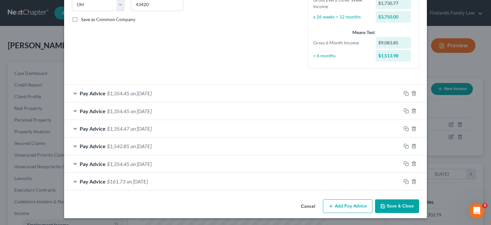
click at [344, 206] on button "Add Pay Advice" at bounding box center [348, 206] width 50 height 14
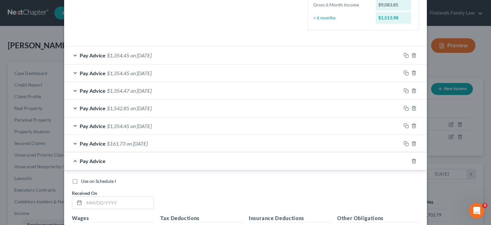
scroll to position [265, 0]
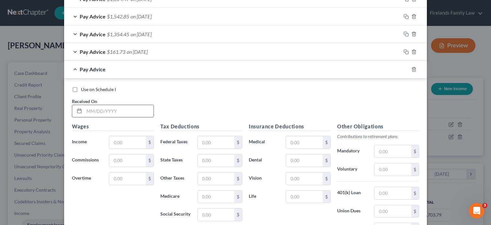
click at [118, 105] on input "text" at bounding box center [118, 111] width 69 height 12
type input "[DATE]"
click at [111, 141] on input "text" at bounding box center [127, 142] width 37 height 12
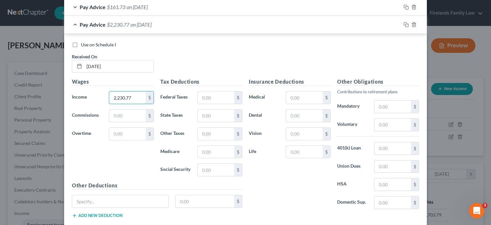
scroll to position [330, 0]
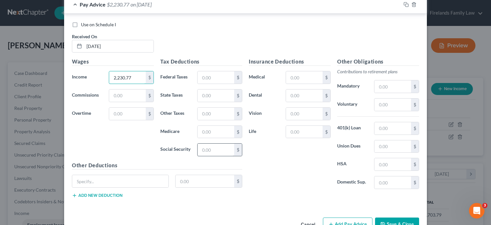
type input "2,230.77"
click at [198, 151] on input "text" at bounding box center [215, 149] width 37 height 12
type input "138.31"
click at [208, 129] on input "text" at bounding box center [215, 132] width 37 height 12
type input "32.34"
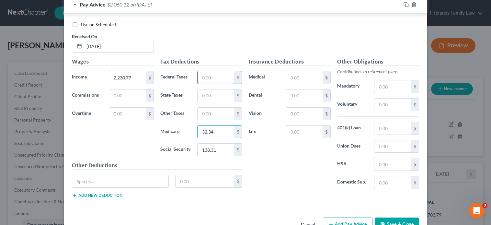
click at [215, 74] on input "text" at bounding box center [215, 77] width 37 height 12
type input "241.00"
click at [215, 92] on input "text" at bounding box center [215, 95] width 37 height 12
type input "55.26"
click at [203, 111] on input "text" at bounding box center [215, 113] width 37 height 12
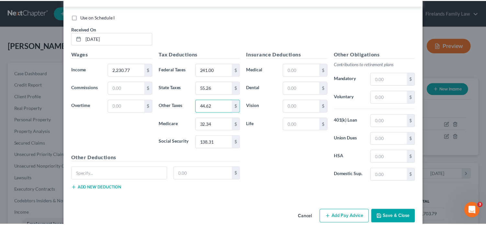
scroll to position [347, 0]
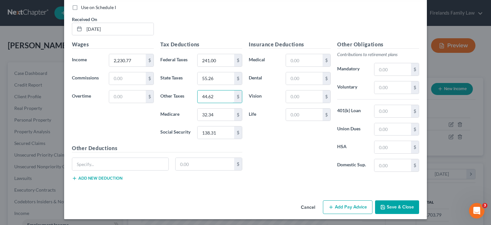
type input "44.62"
click at [393, 204] on button "Save & Close" at bounding box center [397, 207] width 44 height 14
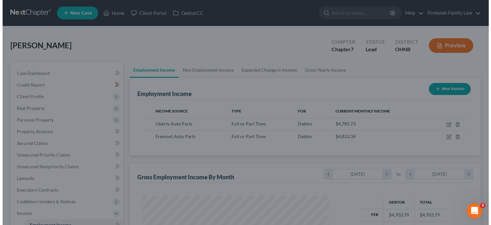
scroll to position [323625, 323543]
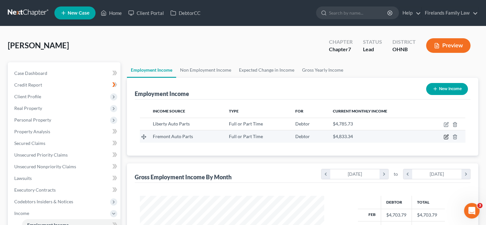
click at [447, 135] on icon "button" at bounding box center [446, 136] width 5 height 5
select select "0"
select select "36"
select select "2"
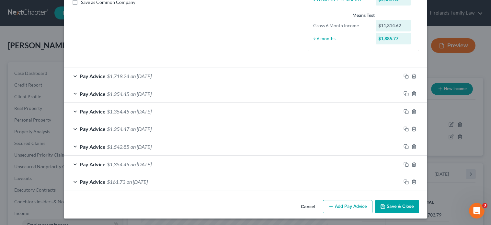
scroll to position [153, 0]
click at [348, 207] on button "Add Pay Advice" at bounding box center [348, 206] width 50 height 14
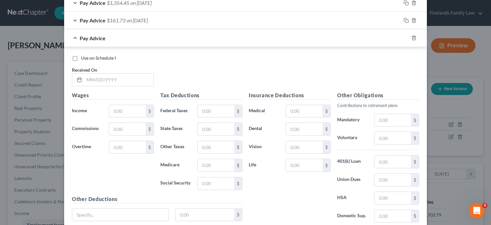
scroll to position [315, 0]
click at [89, 75] on input "text" at bounding box center [118, 79] width 69 height 12
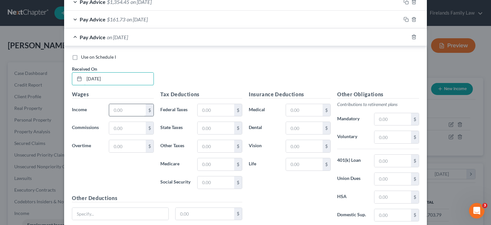
type input "[DATE]"
click at [123, 108] on input "text" at bounding box center [127, 110] width 37 height 12
type input "1,730.77"
click at [211, 180] on input "text" at bounding box center [215, 182] width 37 height 12
type input "107.30"
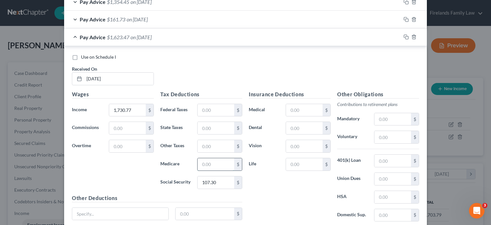
click at [211, 162] on input "text" at bounding box center [215, 164] width 37 height 12
type input "25.10"
click at [214, 109] on input "text" at bounding box center [215, 110] width 37 height 12
type input "168.98"
click at [212, 122] on input "text" at bounding box center [215, 128] width 37 height 12
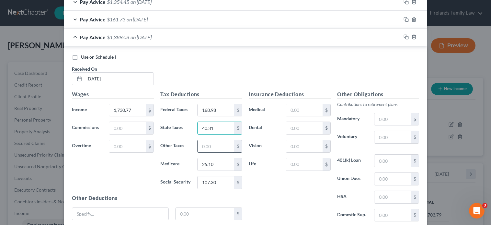
type input "40.31"
click at [211, 146] on input "text" at bounding box center [215, 146] width 37 height 12
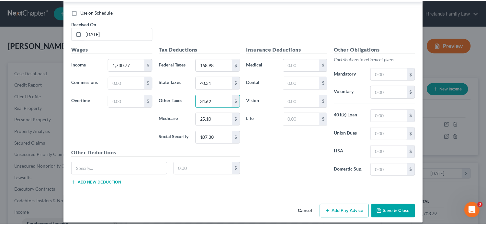
scroll to position [365, 0]
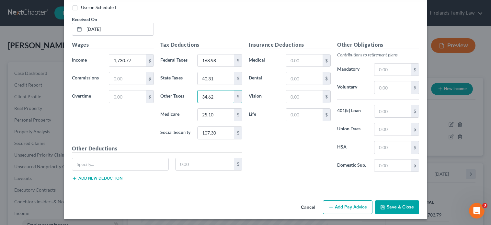
type input "34.62"
click at [388, 203] on button "Save & Close" at bounding box center [397, 207] width 44 height 14
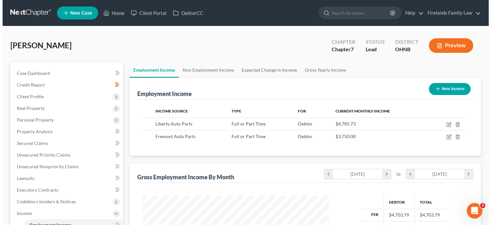
scroll to position [323625, 323543]
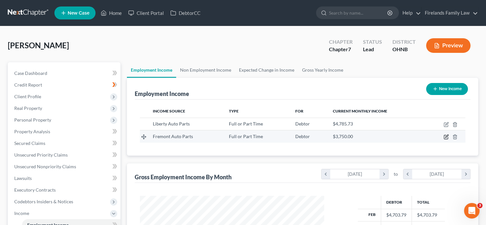
click at [445, 134] on icon "button" at bounding box center [446, 136] width 5 height 5
select select "0"
select select "36"
select select "2"
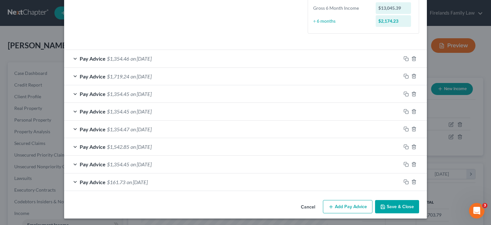
scroll to position [171, 0]
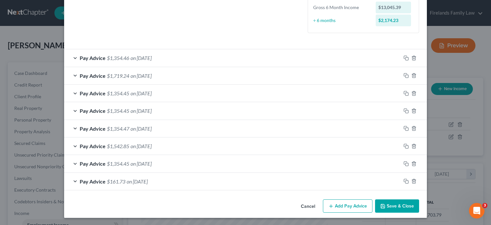
click at [354, 205] on button "Add Pay Advice" at bounding box center [348, 206] width 50 height 14
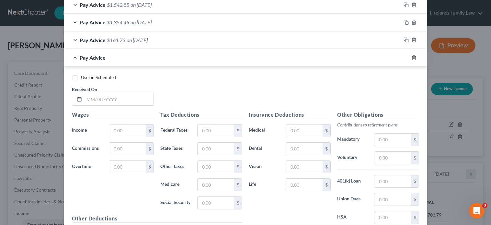
scroll to position [333, 0]
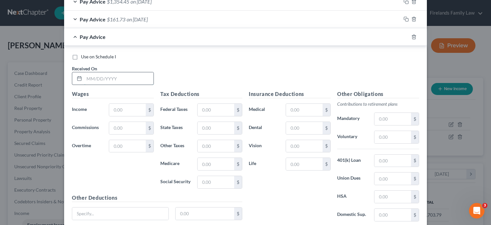
click at [97, 74] on input "text" at bounding box center [118, 78] width 69 height 12
type input "[DATE]"
click at [115, 110] on input "text" at bounding box center [127, 110] width 37 height 12
type input "2,230.77"
click at [213, 180] on input "text" at bounding box center [215, 182] width 37 height 12
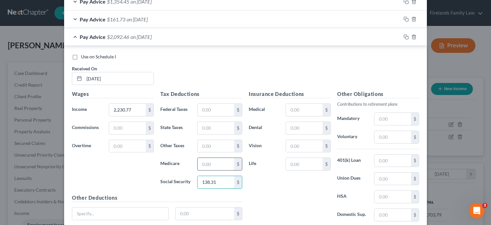
type input "138.31"
click at [205, 164] on input "text" at bounding box center [215, 164] width 37 height 12
type input "32.34"
click at [210, 108] on input "text" at bounding box center [215, 110] width 37 height 12
type input "241.00"
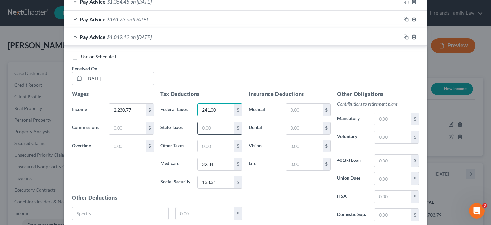
click at [208, 122] on input "text" at bounding box center [215, 128] width 37 height 12
type input "55.26"
click at [208, 141] on input "text" at bounding box center [215, 146] width 37 height 12
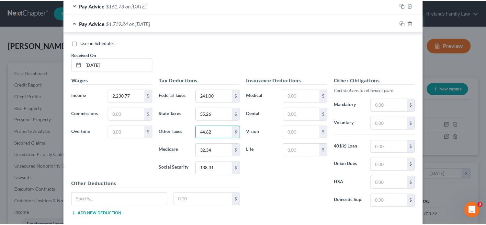
scroll to position [382, 0]
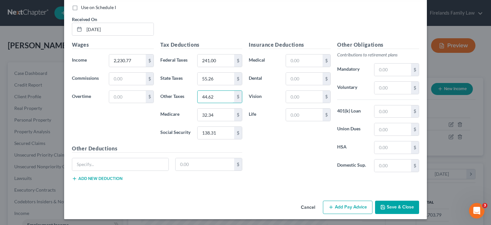
type input "44.62"
click at [403, 204] on button "Save & Close" at bounding box center [397, 207] width 44 height 14
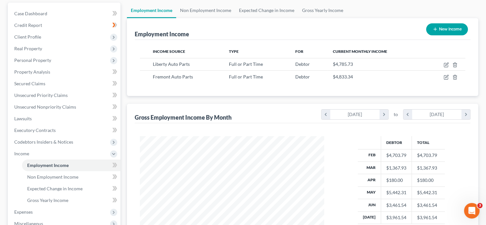
scroll to position [162, 0]
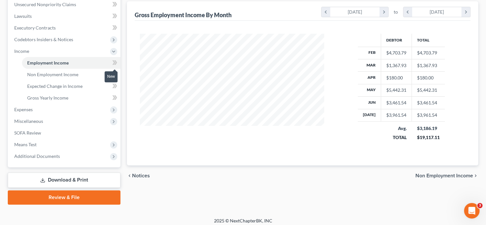
click at [113, 62] on icon at bounding box center [114, 63] width 5 height 8
click at [117, 62] on icon at bounding box center [115, 62] width 3 height 5
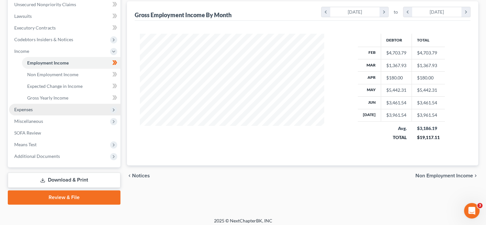
click at [86, 109] on span "Expenses" at bounding box center [64, 110] width 111 height 12
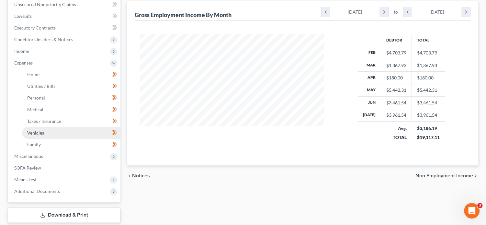
click at [88, 135] on link "Vehicles" at bounding box center [71, 133] width 98 height 12
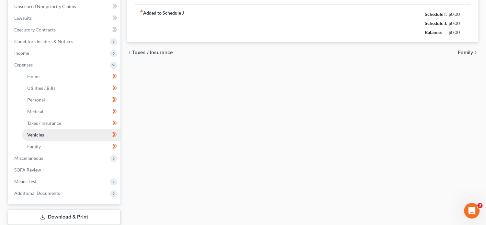
type input "75.00"
type input "240.00"
type input "75.00"
type input "0.00"
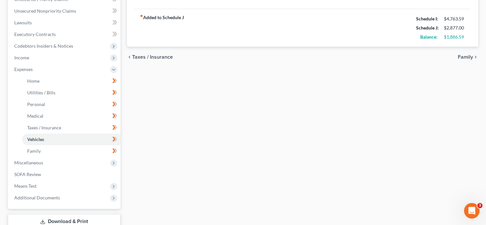
scroll to position [162, 0]
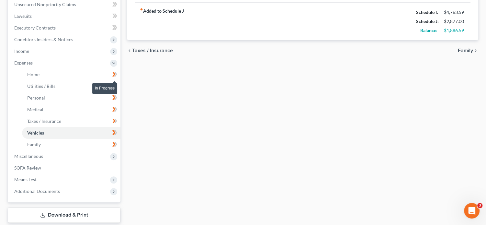
click at [116, 73] on icon at bounding box center [115, 74] width 3 height 5
click at [116, 85] on icon at bounding box center [115, 86] width 3 height 5
click at [116, 96] on icon at bounding box center [115, 97] width 3 height 5
click at [116, 108] on icon at bounding box center [115, 109] width 3 height 5
click at [117, 121] on icon at bounding box center [115, 120] width 3 height 5
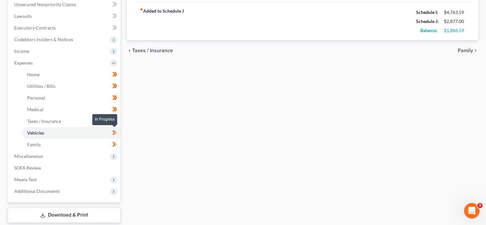
click at [115, 131] on icon at bounding box center [115, 132] width 3 height 5
click at [117, 141] on icon at bounding box center [114, 144] width 5 height 8
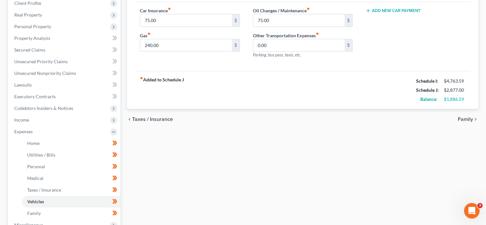
scroll to position [65, 0]
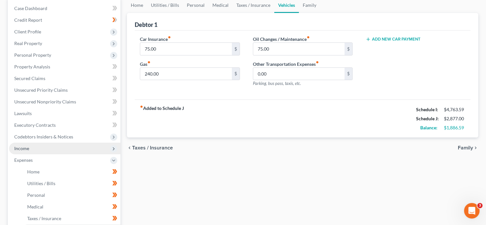
click at [66, 148] on span "Income" at bounding box center [64, 148] width 111 height 12
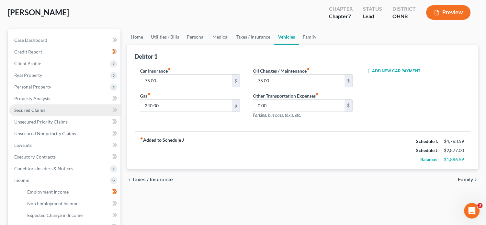
scroll to position [32, 0]
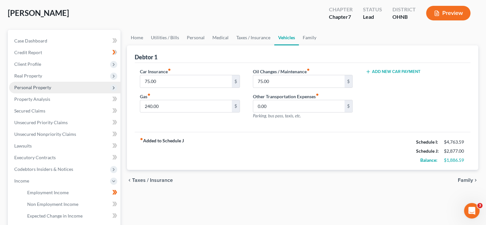
click at [64, 87] on span "Personal Property" at bounding box center [64, 88] width 111 height 12
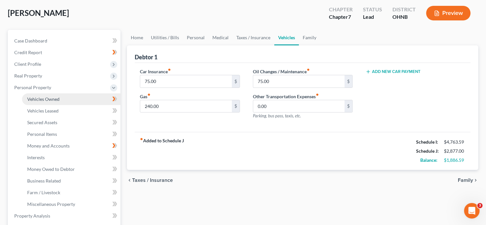
click at [63, 97] on link "Vehicles Owned" at bounding box center [71, 99] width 98 height 12
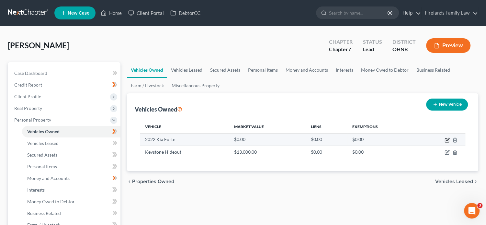
click at [445, 140] on icon "button" at bounding box center [446, 139] width 5 height 5
select select "0"
select select "4"
select select "0"
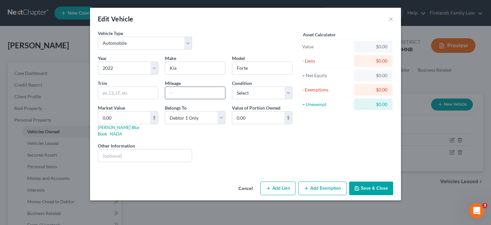
click at [187, 91] on input "text" at bounding box center [195, 93] width 60 height 12
type input "30,951"
click at [288, 93] on select "Select Excellent Very Good Good Fair Poor" at bounding box center [262, 92] width 61 height 13
select select "2"
click at [232, 86] on select "Select Excellent Very Good Good Fair Poor" at bounding box center [262, 92] width 61 height 13
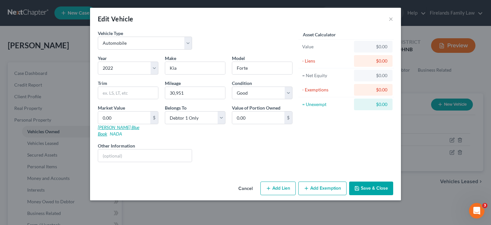
click at [116, 125] on link "[PERSON_NAME] Blue Book" at bounding box center [118, 130] width 41 height 12
click at [135, 117] on input "0.00" at bounding box center [124, 117] width 52 height 12
type input "1"
type input "1.00"
type input "19"
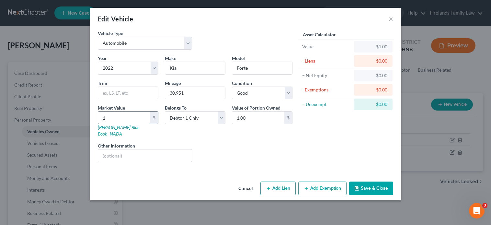
type input "19.00"
type input "196"
type input "196.00"
type input "1961"
type input "1,961.00"
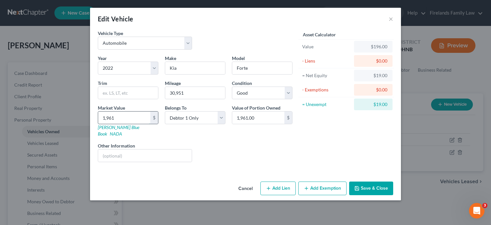
type input "1,9616"
click at [287, 181] on button "Add Lien" at bounding box center [277, 188] width 35 height 14
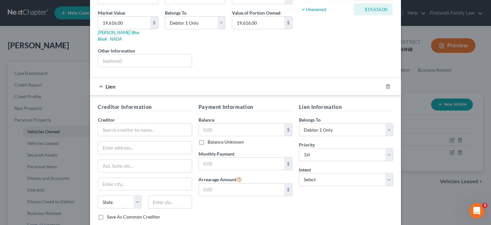
scroll to position [97, 0]
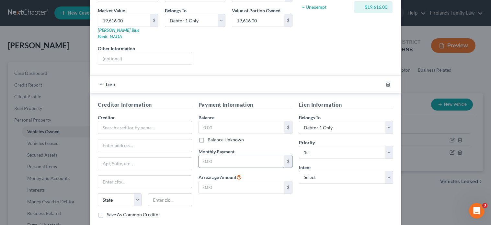
click at [259, 155] on input "text" at bounding box center [242, 161] width 86 height 12
click at [247, 155] on input "text" at bounding box center [242, 161] width 86 height 12
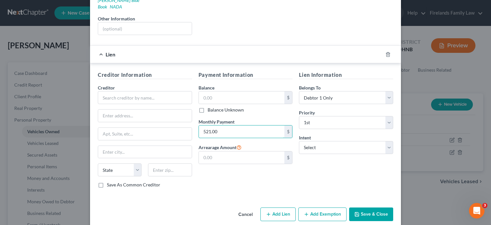
scroll to position [128, 0]
click at [370, 206] on button "Save & Close" at bounding box center [371, 213] width 44 height 14
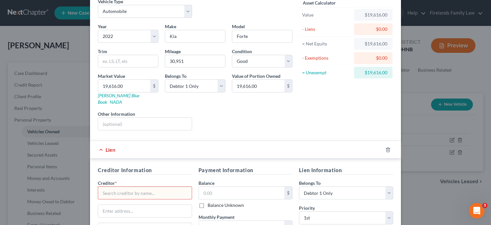
scroll to position [32, 0]
